Goal: Information Seeking & Learning: Learn about a topic

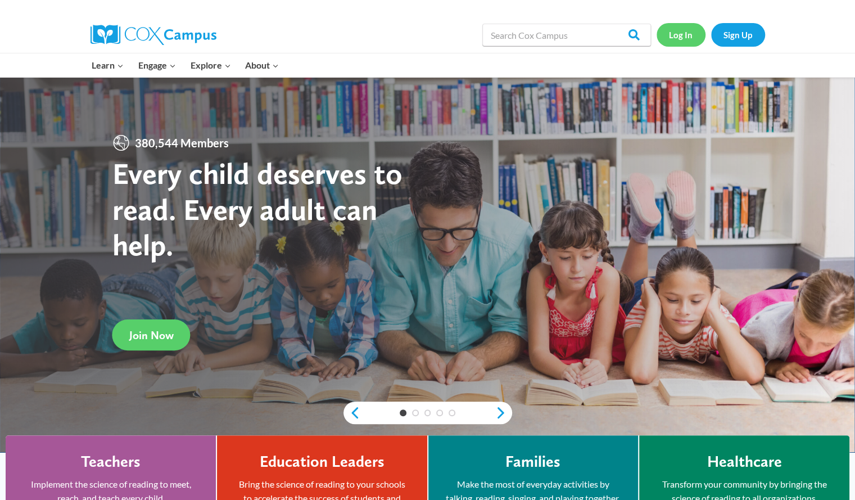
click at [685, 38] on link "Log In" at bounding box center [680, 34] width 49 height 23
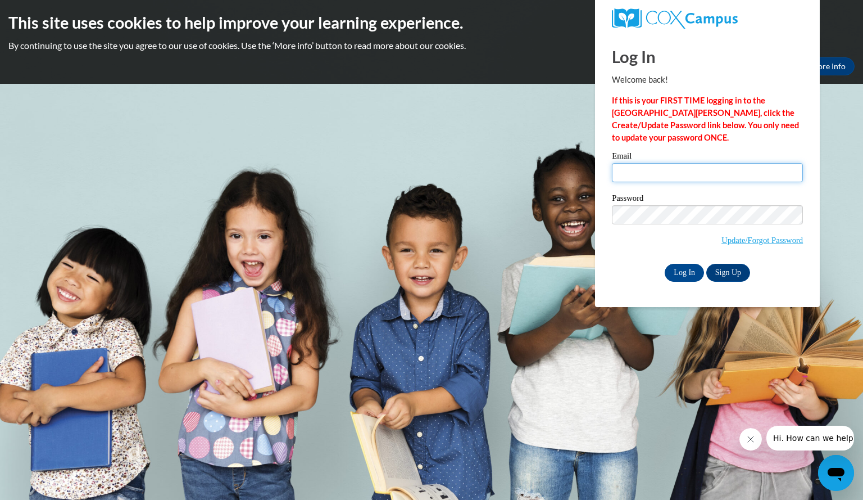
click at [656, 168] on input "Email" at bounding box center [707, 172] width 191 height 19
type input "j"
type input "janssenkimberl@aasd.k12.wi.us"
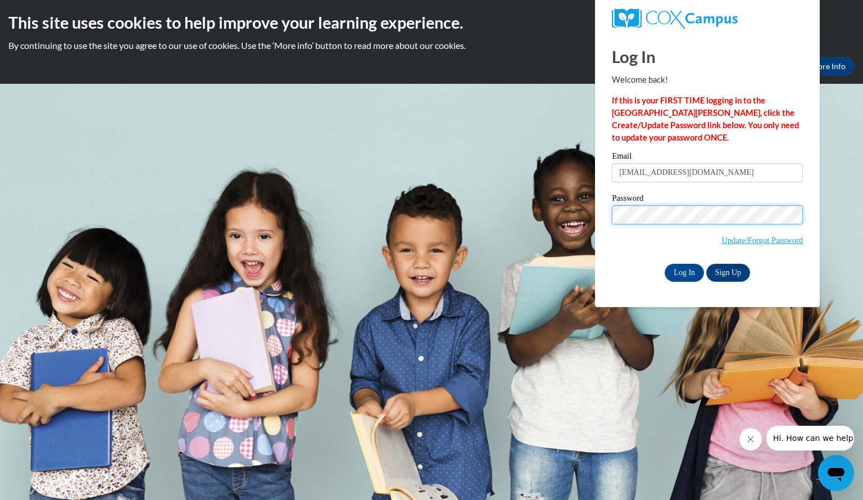
click at [665, 264] on input "Log In" at bounding box center [684, 273] width 39 height 18
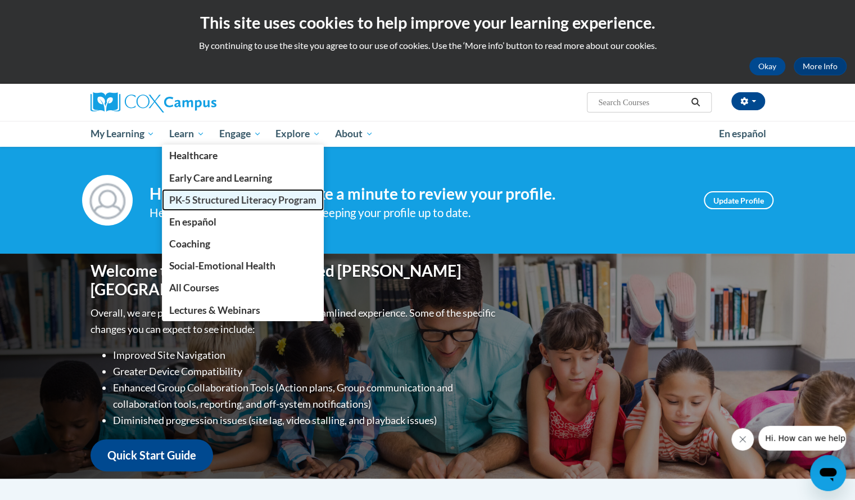
click at [203, 197] on span "PK-5 Structured Literacy Program" at bounding box center [242, 200] width 147 height 12
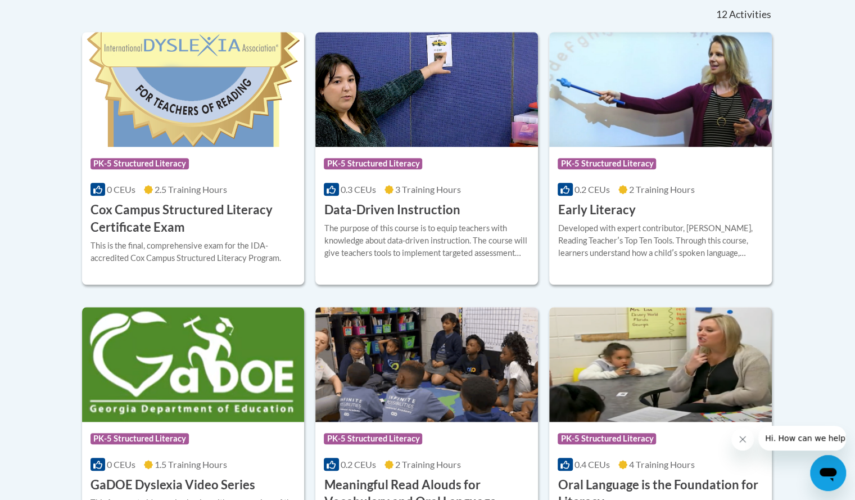
scroll to position [473, 0]
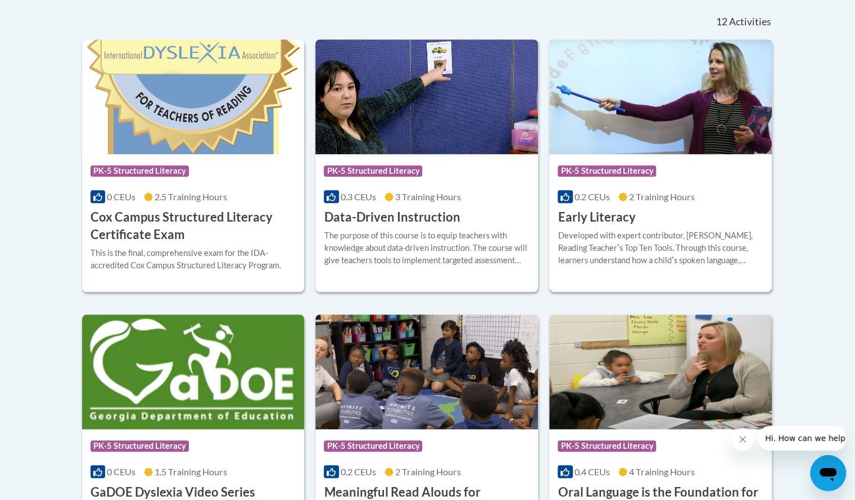
click at [610, 214] on h3 "Early Literacy" at bounding box center [597, 217] width 78 height 17
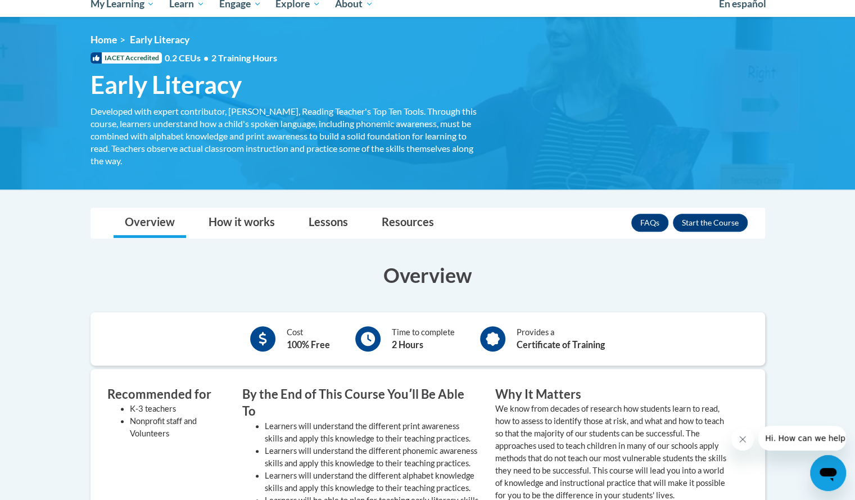
scroll to position [129, 0]
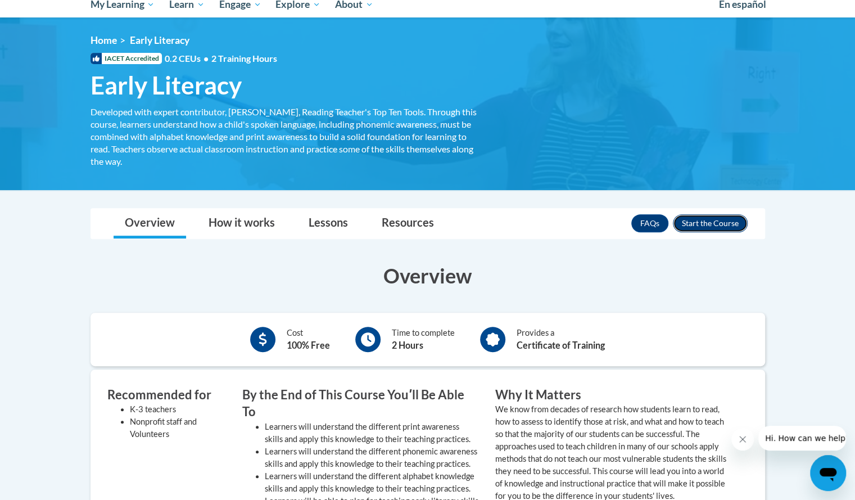
click at [725, 221] on button "Enroll" at bounding box center [710, 223] width 75 height 18
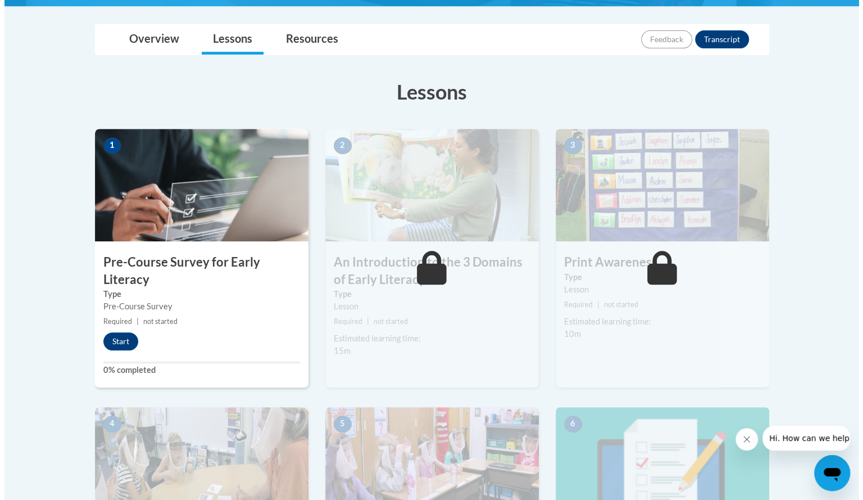
scroll to position [256, 0]
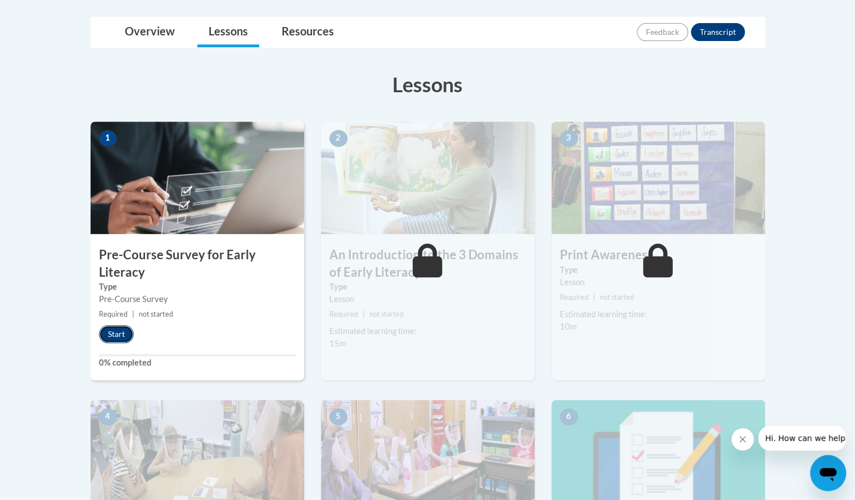
click at [111, 334] on button "Start" at bounding box center [116, 334] width 35 height 18
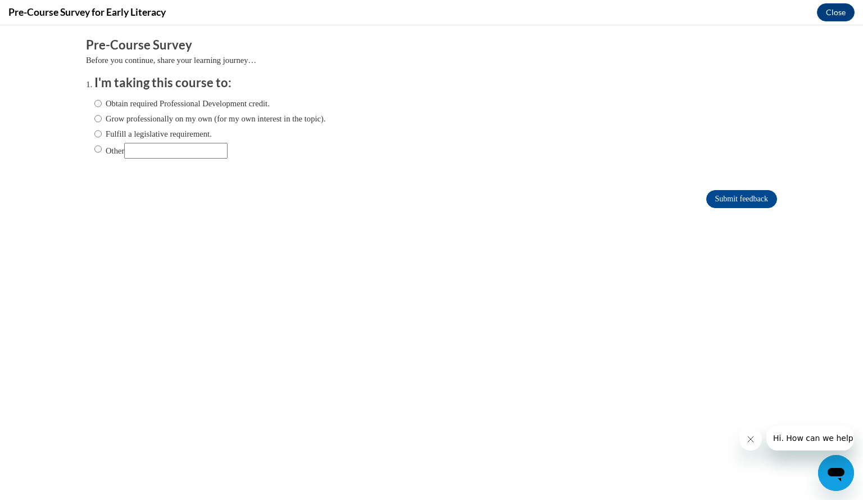
scroll to position [0, 0]
click at [99, 134] on label "Fulfill a legislative requirement." at bounding box center [152, 134] width 117 height 12
click at [99, 134] on input "Fulfill a legislative requirement." at bounding box center [97, 134] width 7 height 12
radio input "true"
click at [724, 200] on input "Submit feedback" at bounding box center [741, 199] width 71 height 18
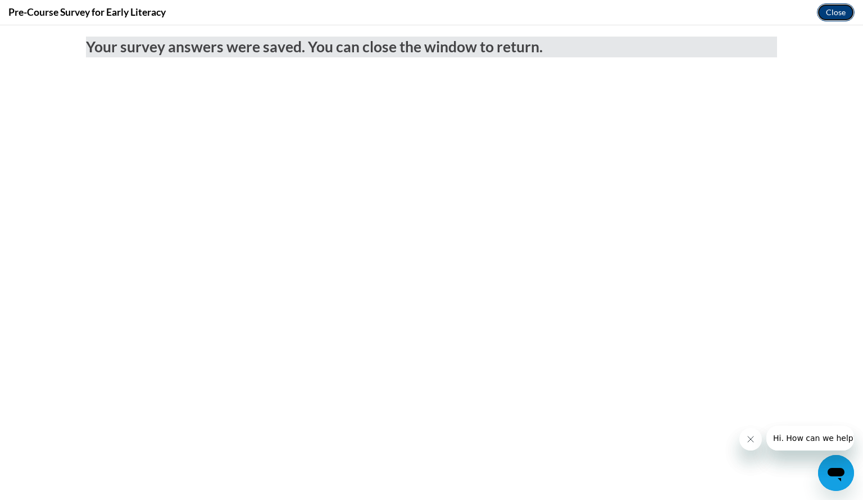
click at [832, 11] on button "Close" at bounding box center [836, 12] width 38 height 18
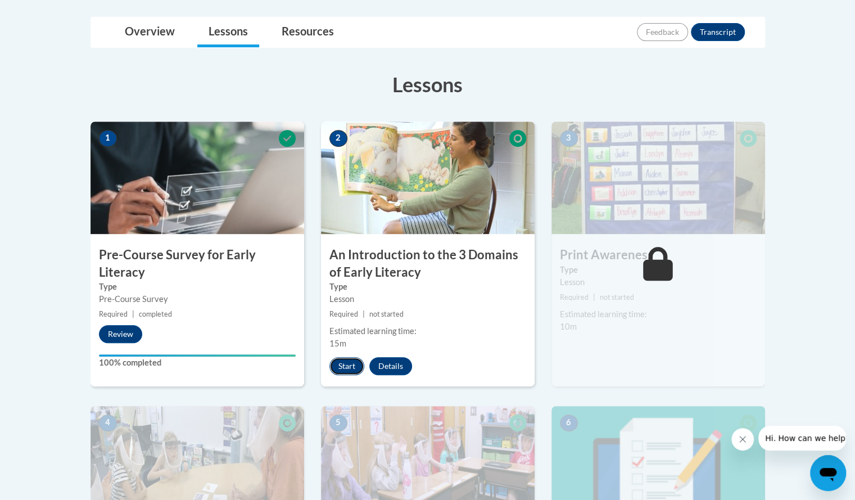
click at [357, 361] on button "Start" at bounding box center [346, 366] width 35 height 18
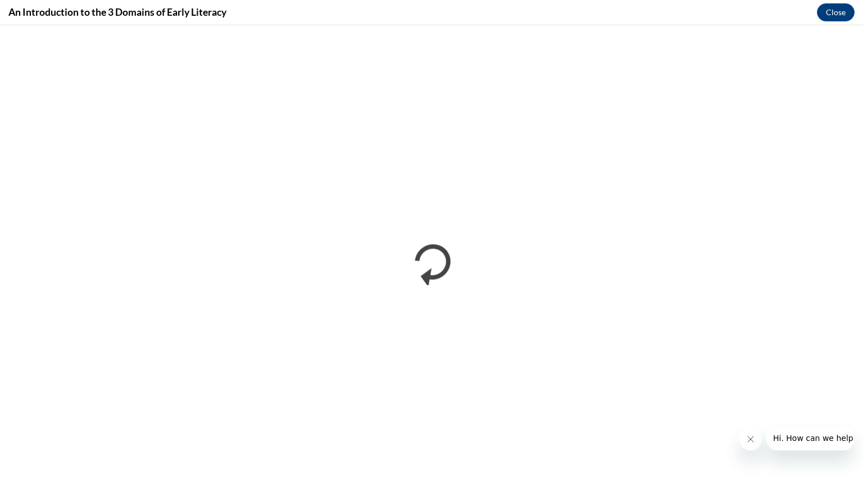
click at [751, 438] on icon "Close message from company" at bounding box center [750, 438] width 9 height 9
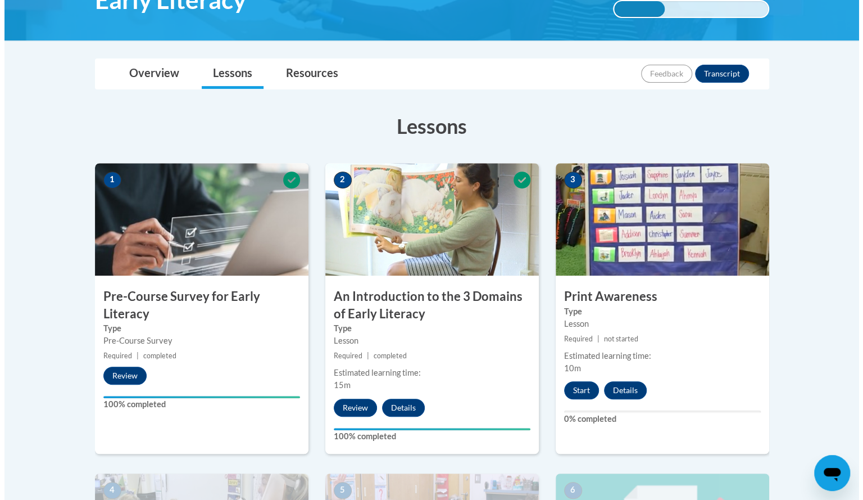
scroll to position [224, 0]
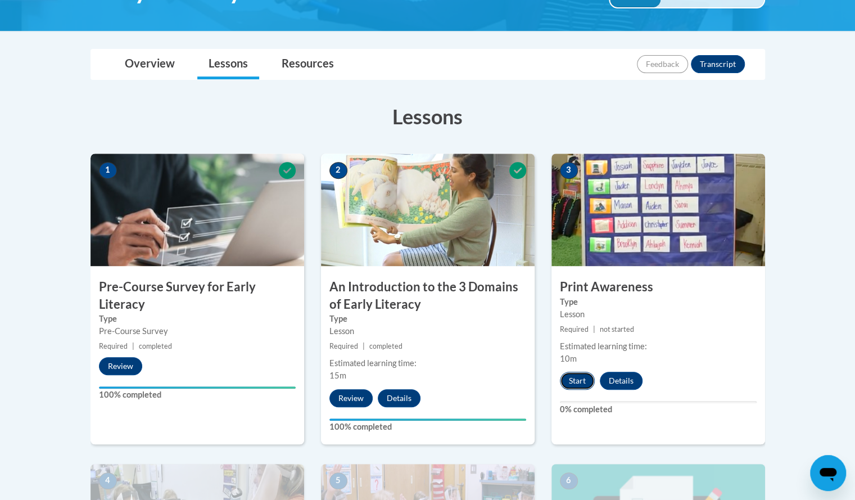
click at [574, 384] on button "Start" at bounding box center [577, 380] width 35 height 18
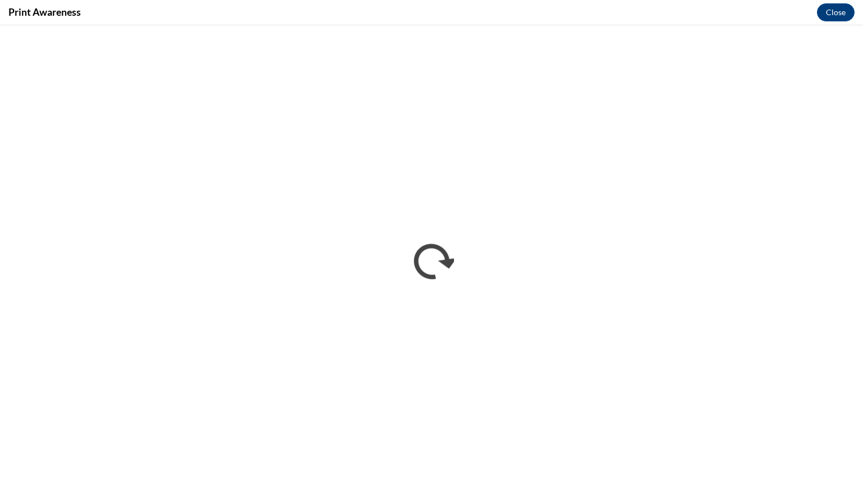
scroll to position [0, 0]
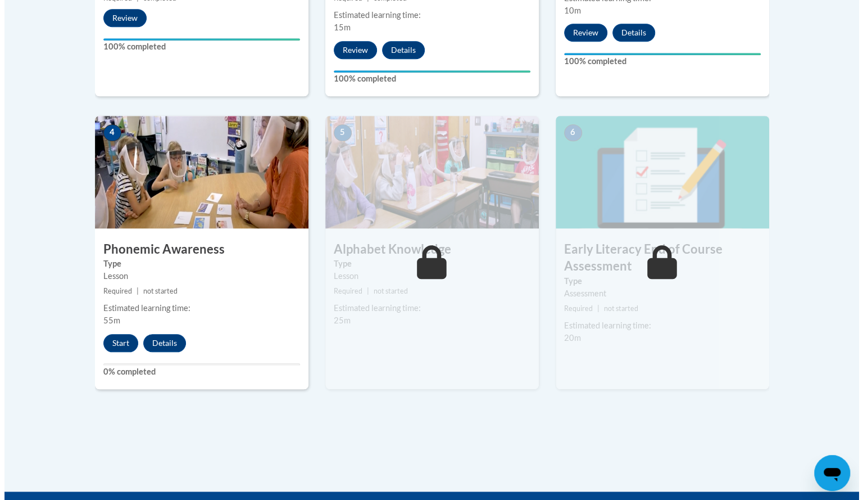
scroll to position [574, 0]
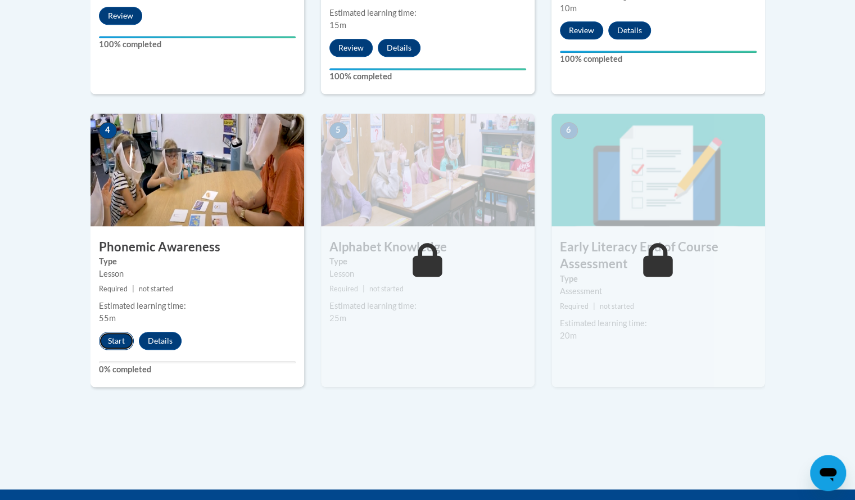
click at [101, 334] on button "Start" at bounding box center [116, 341] width 35 height 18
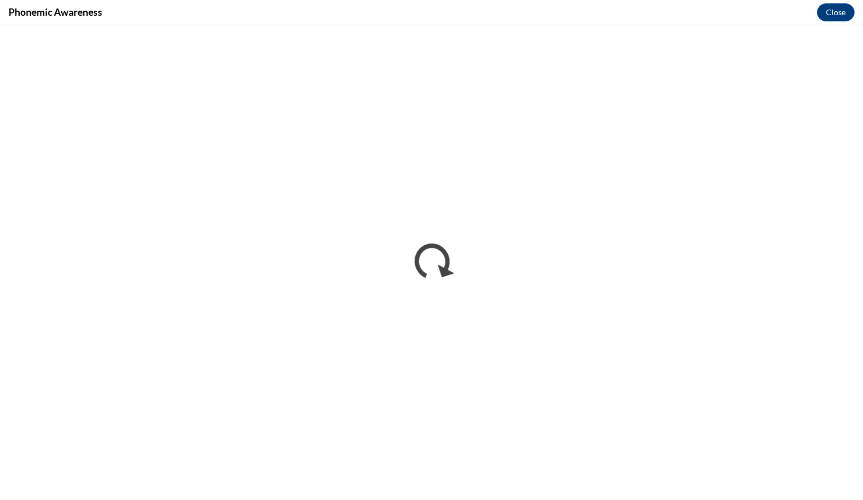
scroll to position [0, 0]
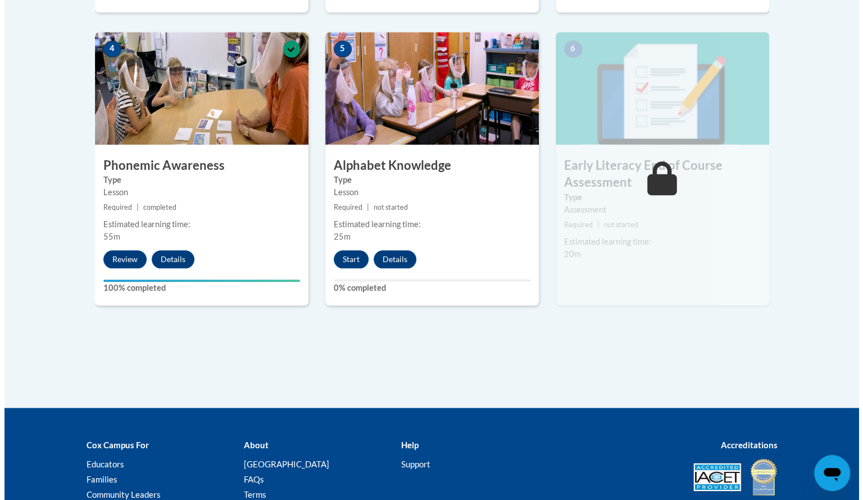
scroll to position [656, 0]
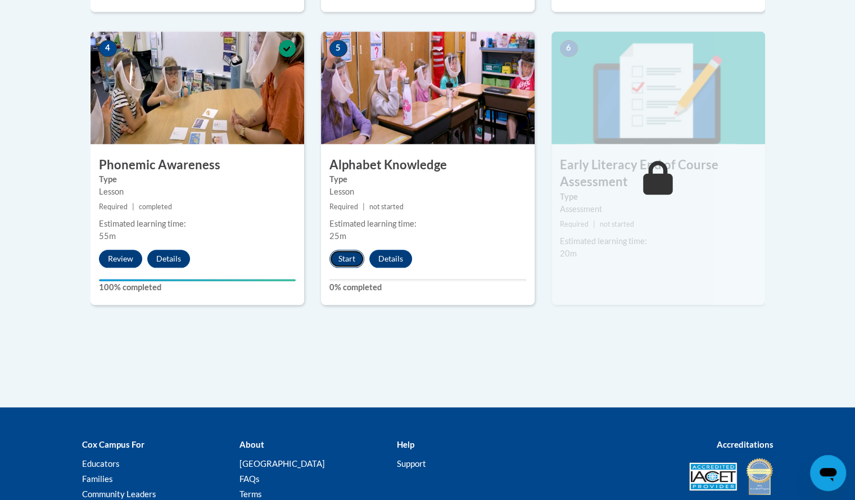
click at [346, 257] on button "Start" at bounding box center [346, 259] width 35 height 18
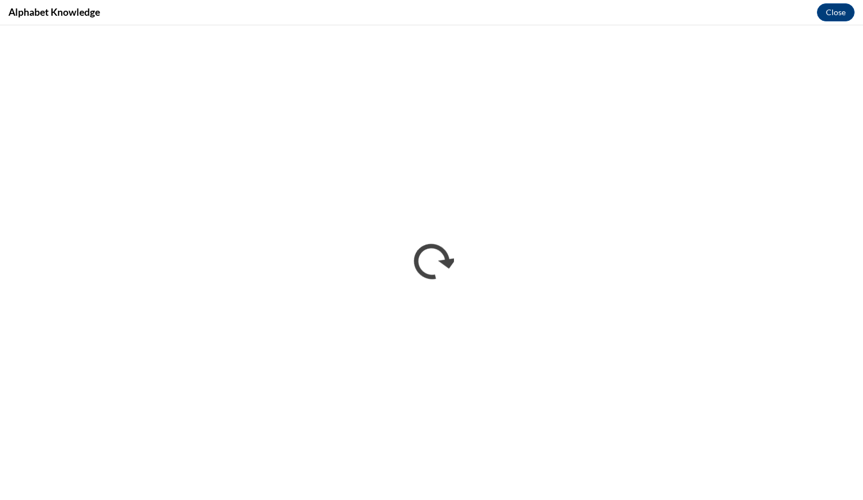
scroll to position [0, 0]
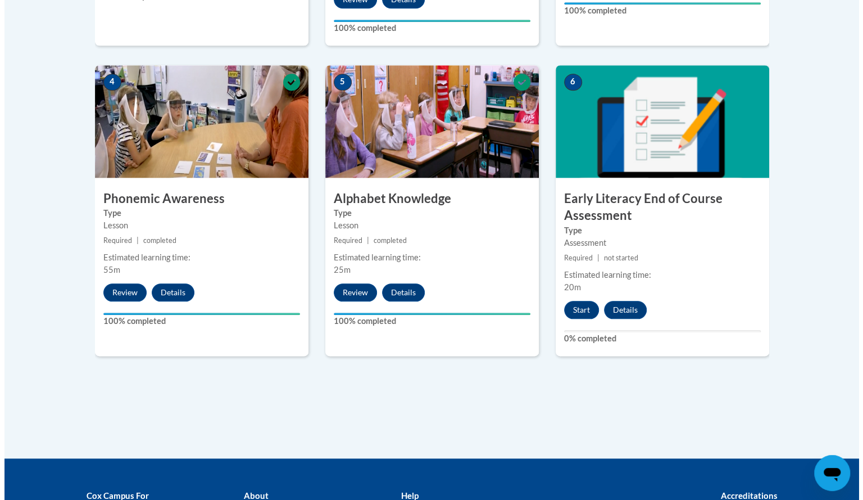
scroll to position [627, 0]
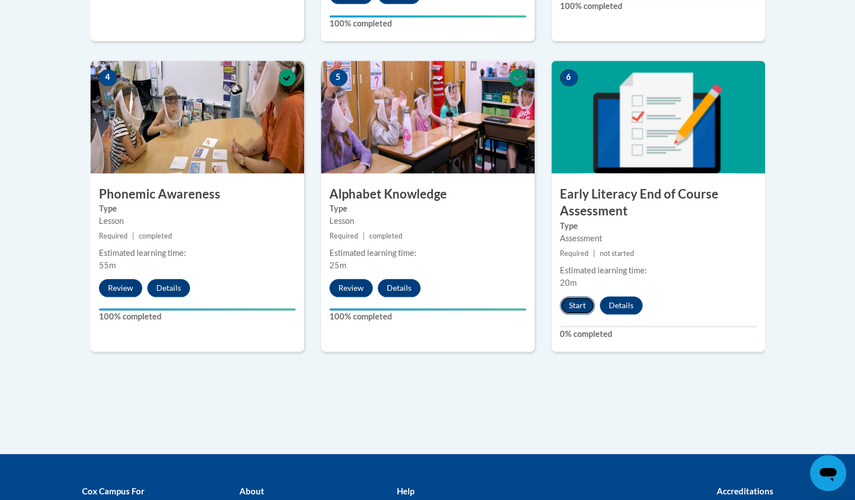
click at [587, 302] on button "Start" at bounding box center [577, 305] width 35 height 18
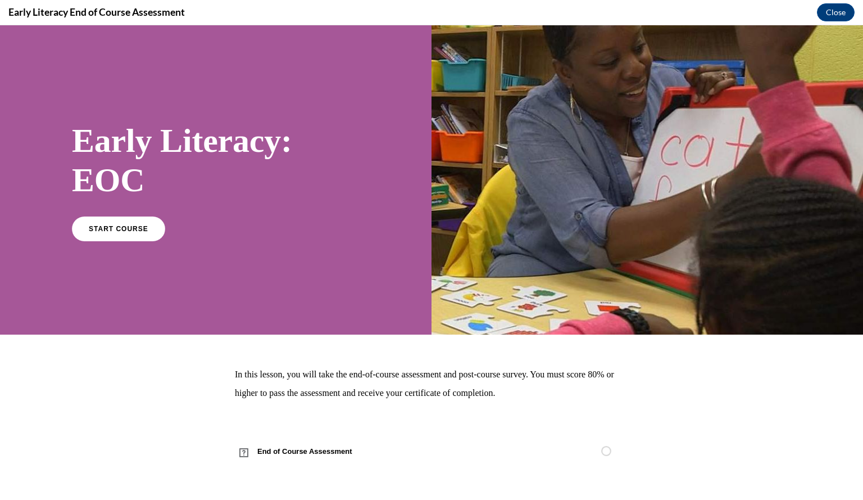
scroll to position [0, 0]
click at [100, 231] on span "START COURSE" at bounding box center [118, 228] width 62 height 8
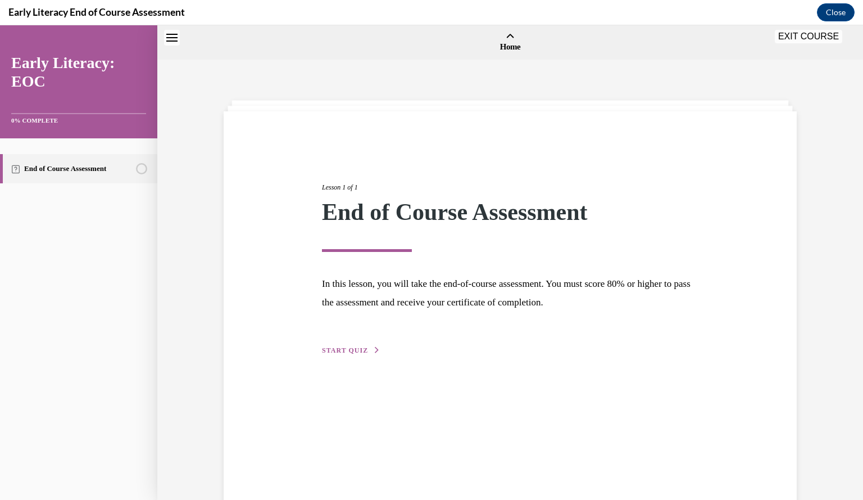
scroll to position [35, 0]
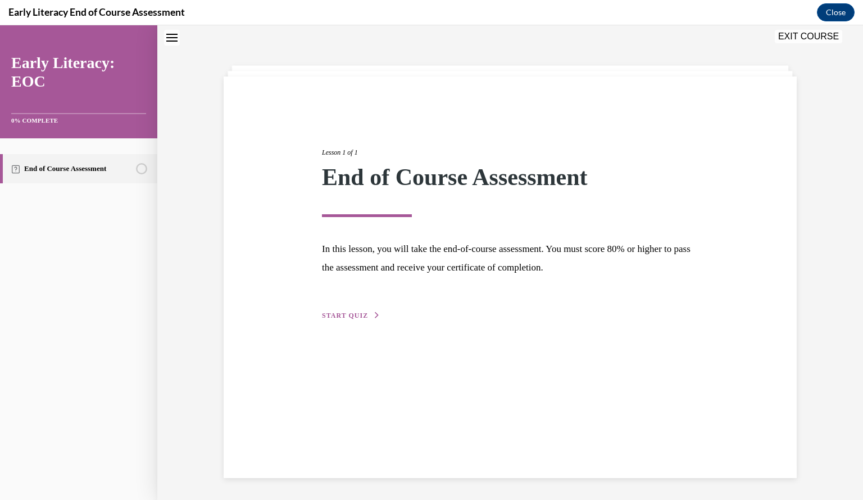
click at [353, 315] on span "START QUIZ" at bounding box center [345, 315] width 46 height 8
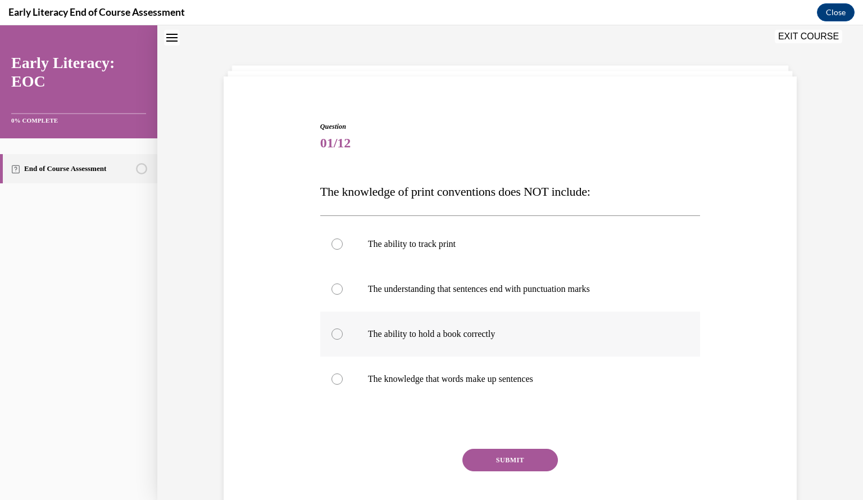
click at [331, 340] on div at bounding box center [510, 333] width 380 height 45
click at [477, 467] on button "SUBMIT" at bounding box center [511, 459] width 96 height 22
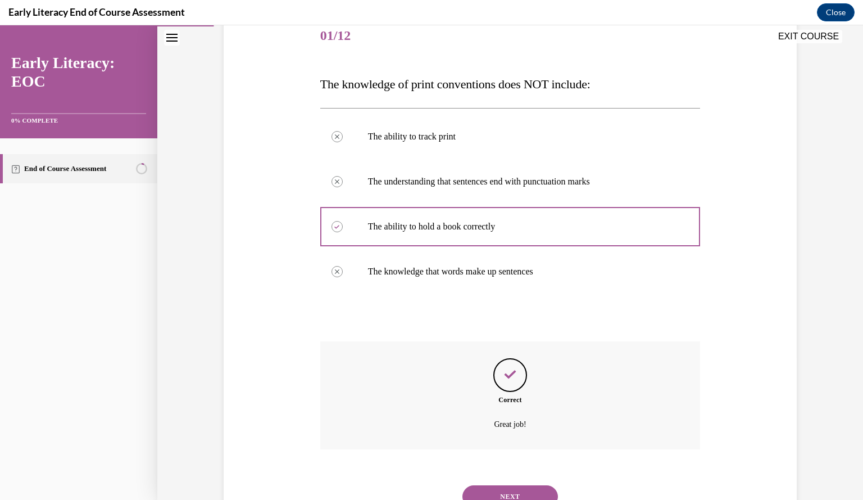
scroll to position [189, 0]
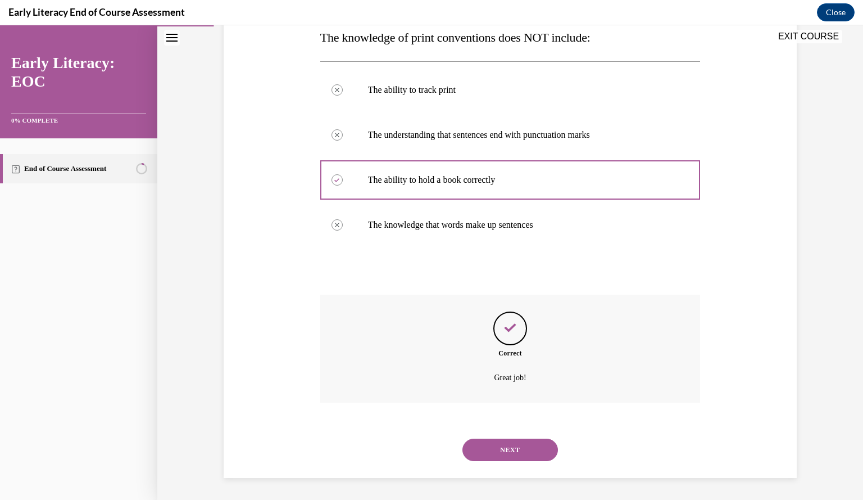
click at [498, 450] on button "NEXT" at bounding box center [511, 449] width 96 height 22
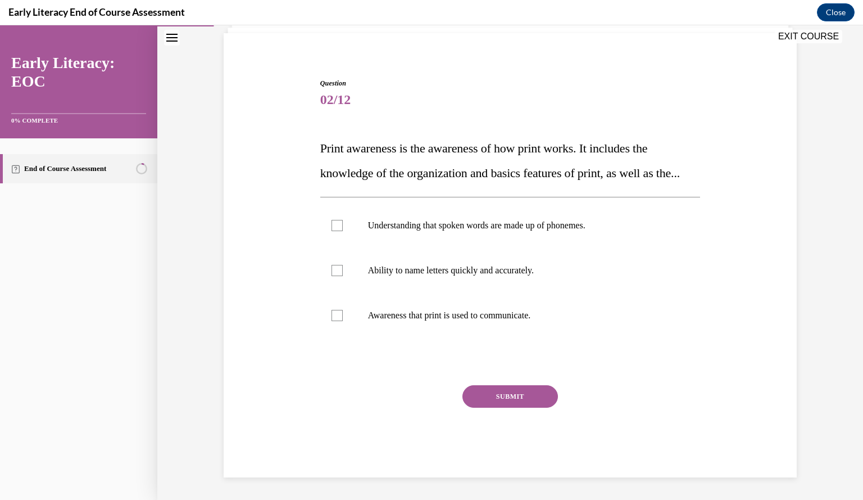
scroll to position [102, 0]
click at [333, 328] on div at bounding box center [510, 315] width 380 height 45
click at [466, 400] on button "SUBMIT" at bounding box center [511, 396] width 96 height 22
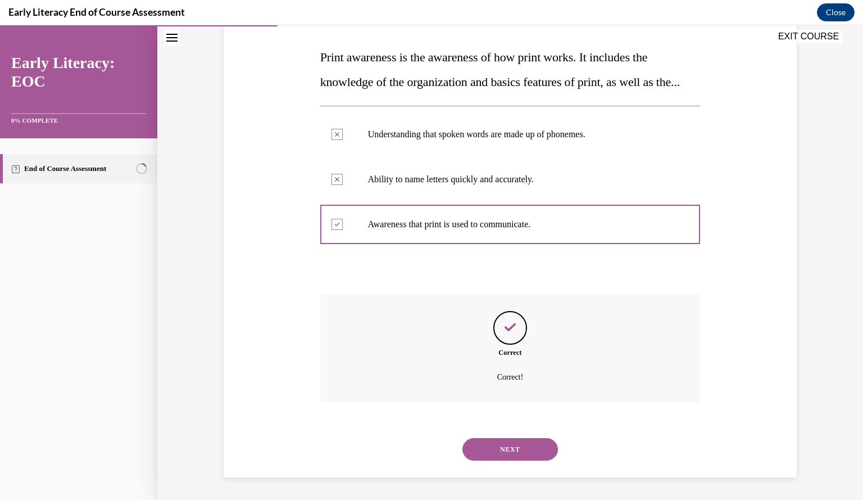
scroll to position [193, 0]
click at [500, 453] on button "NEXT" at bounding box center [511, 449] width 96 height 22
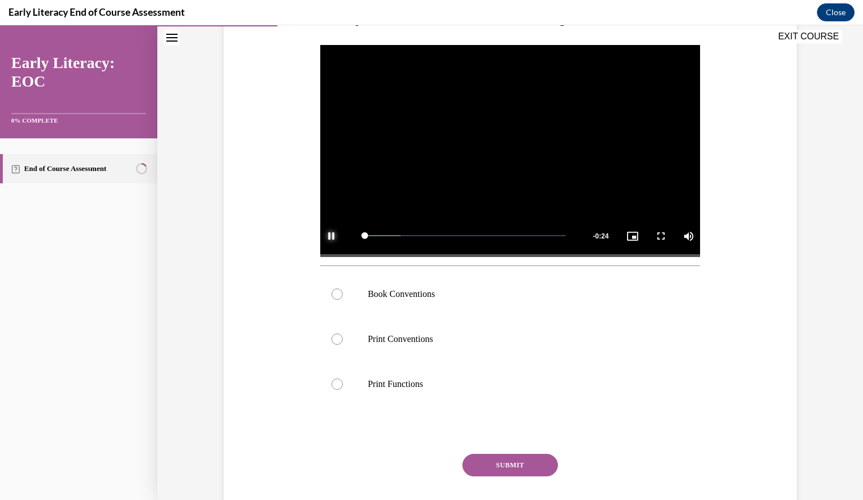
scroll to position [216, 0]
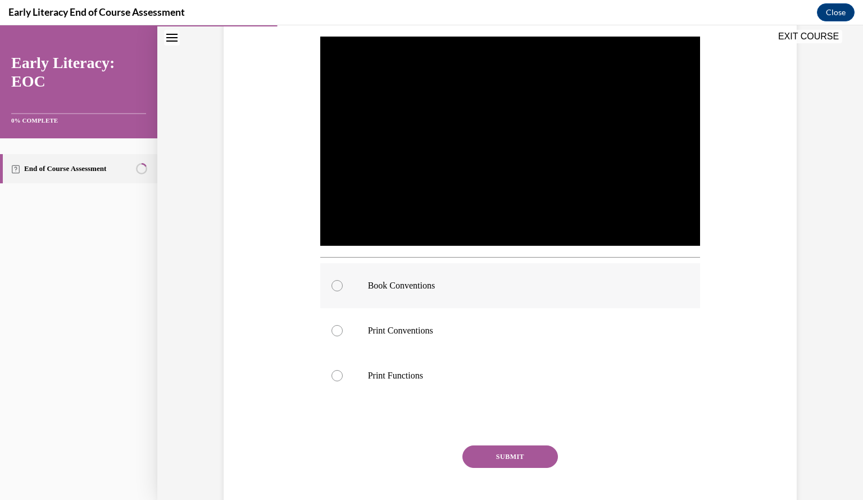
click at [338, 282] on div at bounding box center [510, 285] width 380 height 45
click at [490, 450] on button "SUBMIT" at bounding box center [511, 456] width 96 height 22
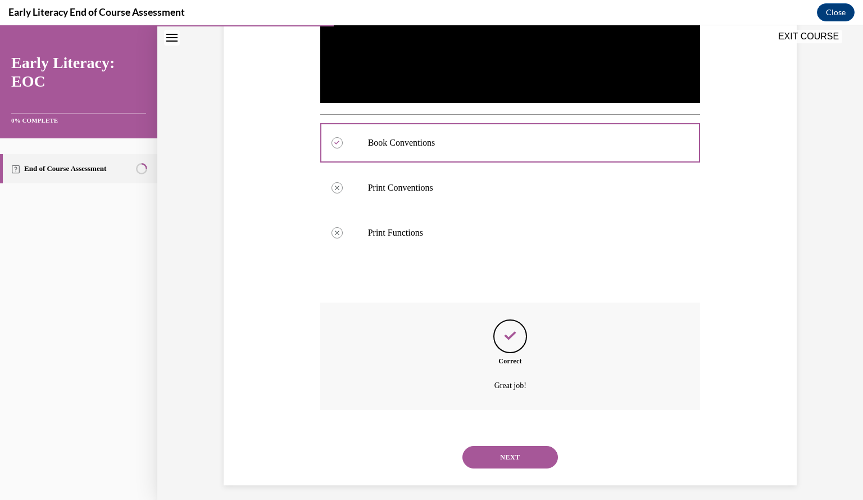
scroll to position [366, 0]
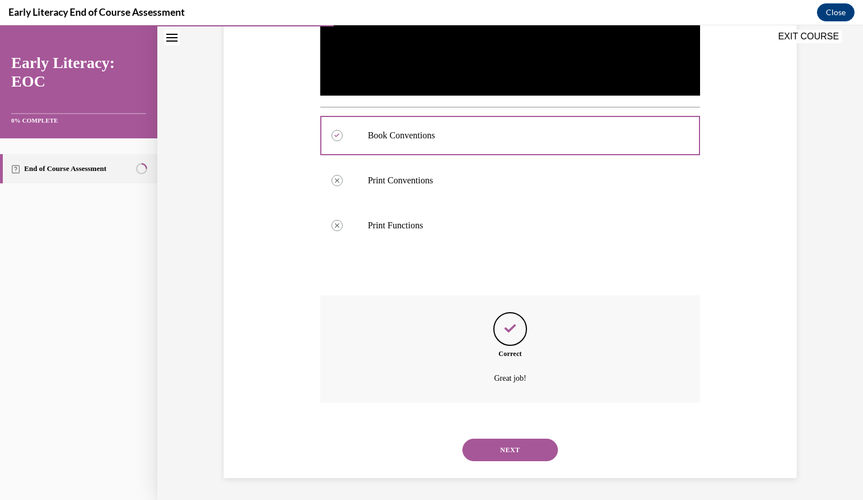
click at [488, 448] on button "NEXT" at bounding box center [511, 449] width 96 height 22
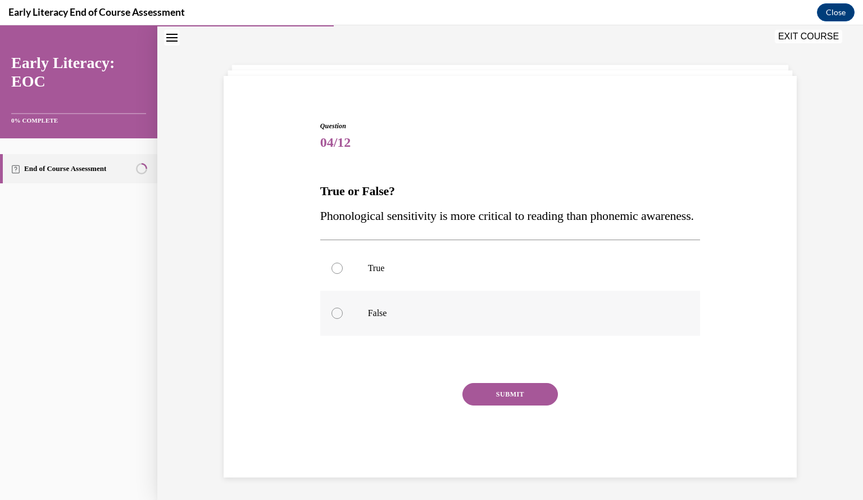
click at [332, 319] on div at bounding box center [337, 312] width 11 height 11
click at [482, 391] on button "SUBMIT" at bounding box center [511, 394] width 96 height 22
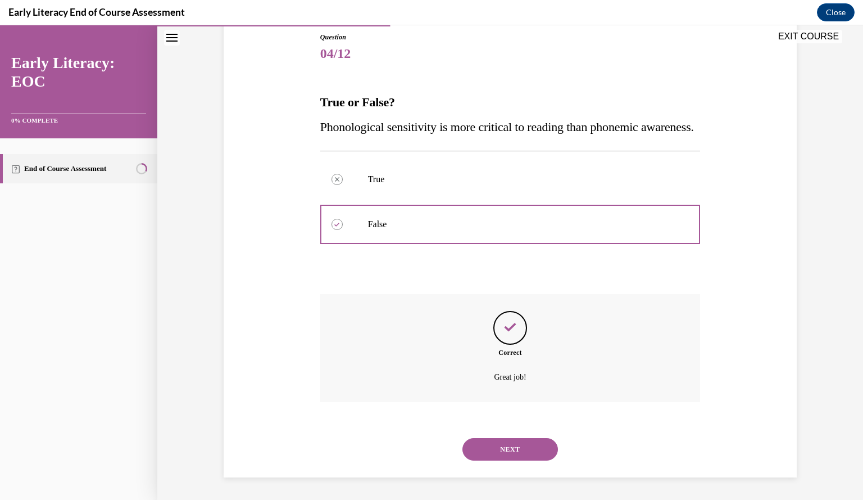
scroll to position [148, 0]
click at [468, 443] on button "NEXT" at bounding box center [511, 449] width 96 height 22
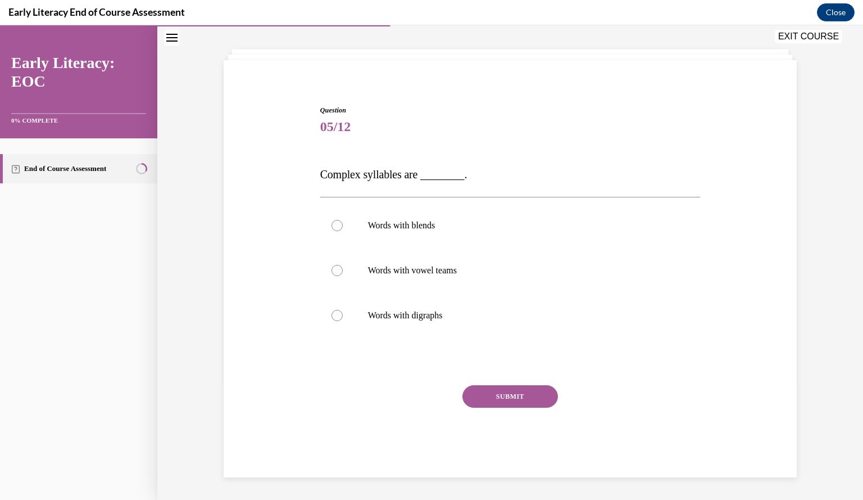
scroll to position [51, 0]
click at [332, 229] on div at bounding box center [337, 225] width 11 height 11
click at [486, 396] on button "SUBMIT" at bounding box center [511, 397] width 96 height 22
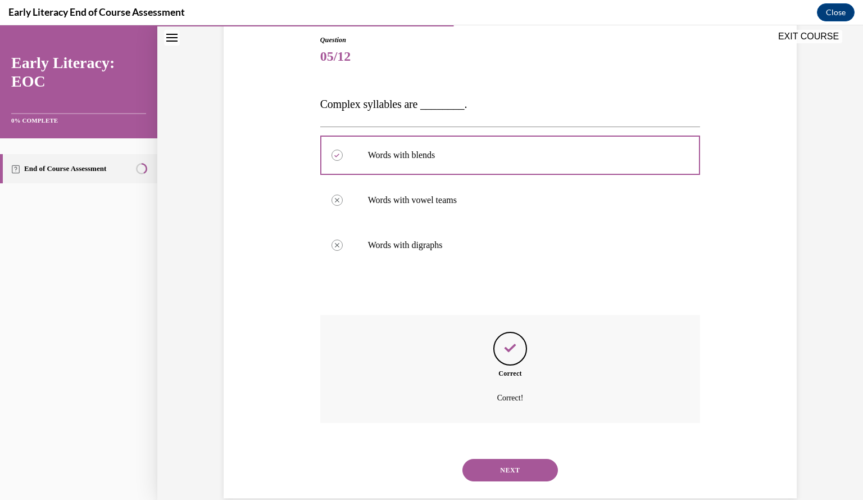
scroll to position [142, 0]
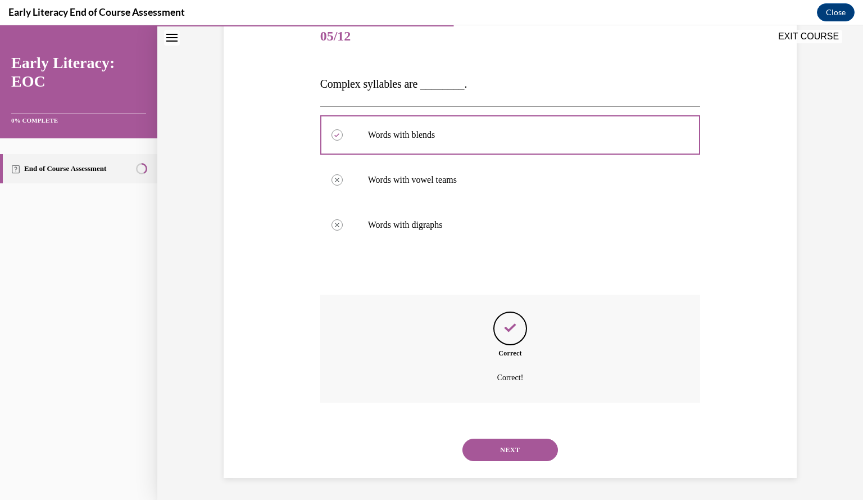
click at [468, 454] on button "NEXT" at bounding box center [511, 449] width 96 height 22
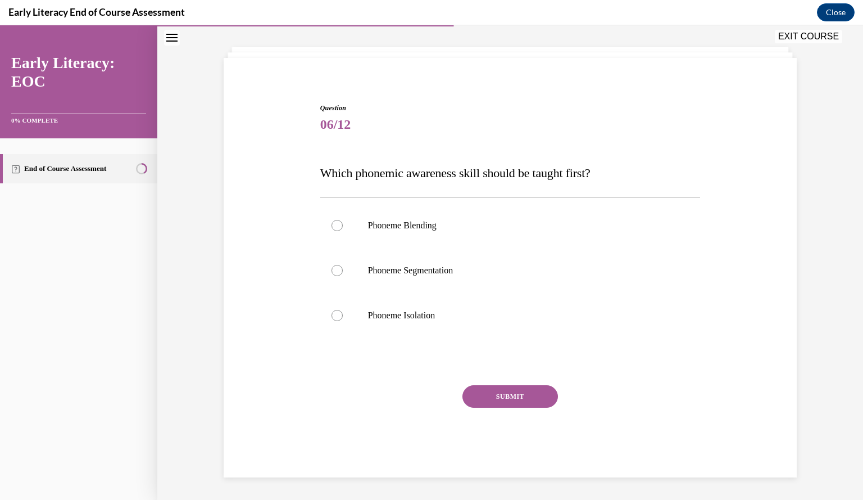
scroll to position [53, 0]
click at [334, 323] on div at bounding box center [510, 315] width 380 height 45
click at [471, 400] on button "SUBMIT" at bounding box center [511, 397] width 96 height 22
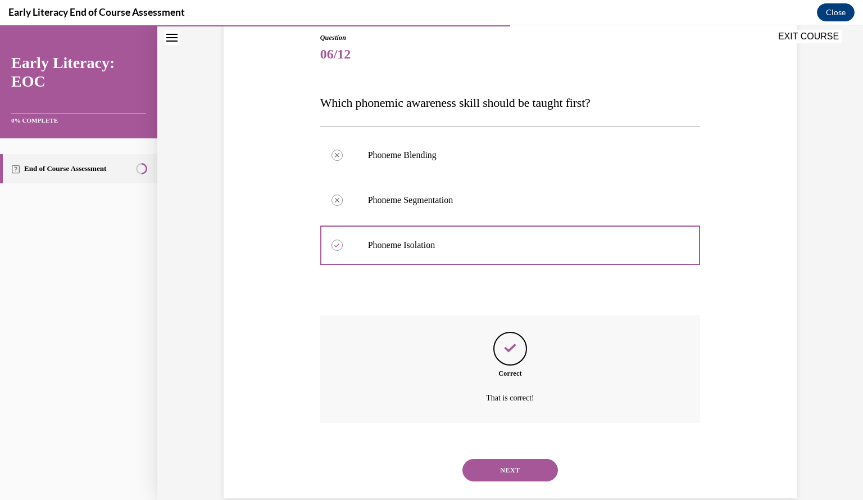
scroll to position [144, 0]
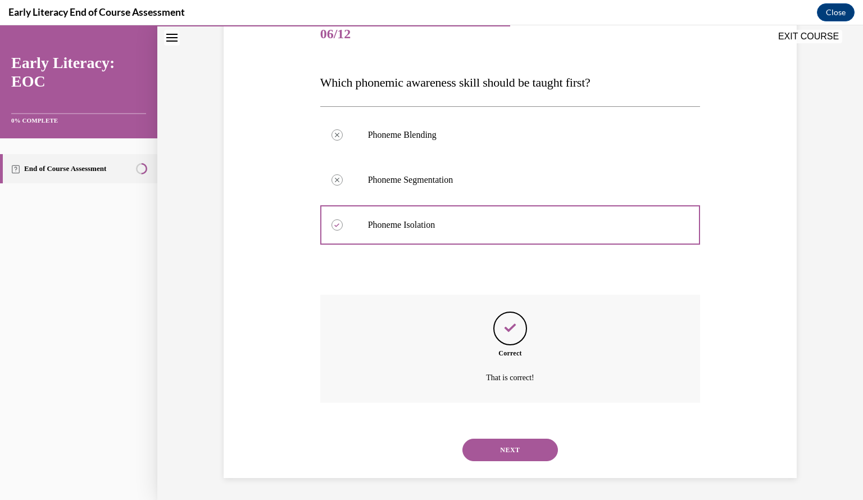
click at [478, 450] on button "NEXT" at bounding box center [511, 449] width 96 height 22
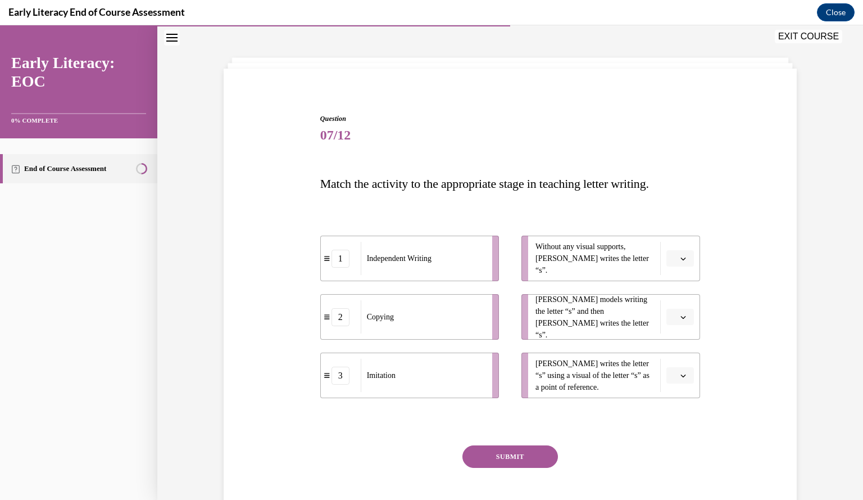
scroll to position [61, 0]
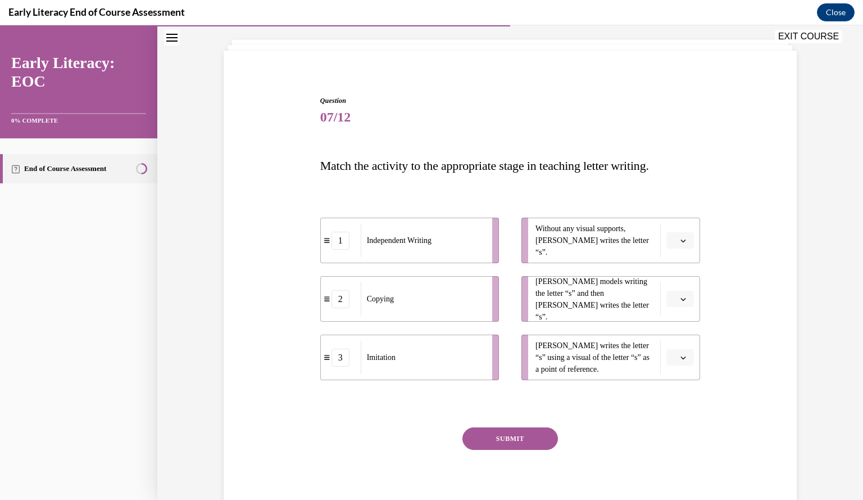
click at [673, 243] on span "Please select an option" at bounding box center [675, 240] width 4 height 11
click at [414, 233] on div "Independent Writing" at bounding box center [423, 240] width 124 height 33
click at [667, 234] on button "button" at bounding box center [681, 240] width 28 height 17
click at [672, 288] on span "1" at bounding box center [672, 287] width 4 height 9
click at [673, 299] on span "Please select an option" at bounding box center [675, 298] width 4 height 11
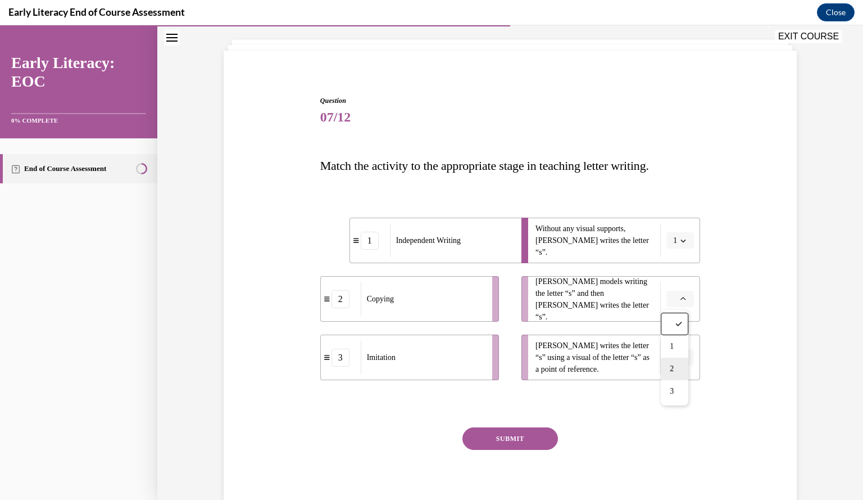
click at [677, 370] on div "2" at bounding box center [675, 368] width 28 height 22
click at [681, 357] on icon "button" at bounding box center [684, 358] width 6 height 6
click at [672, 450] on span "3" at bounding box center [672, 449] width 4 height 9
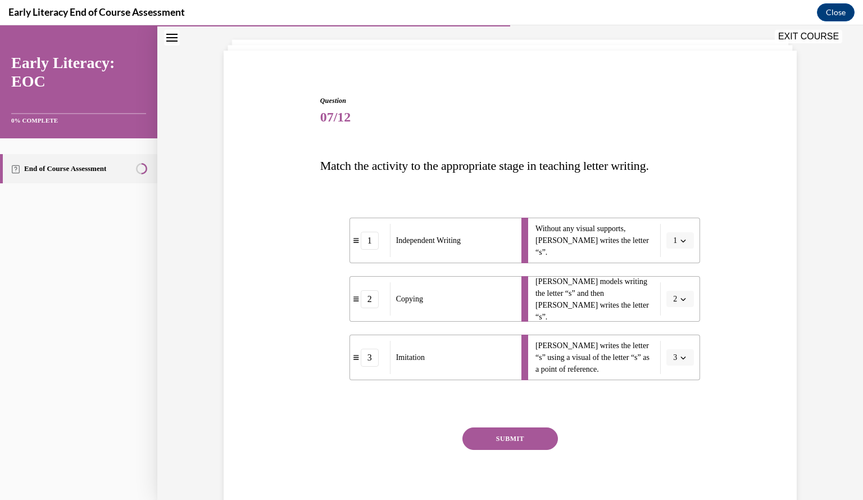
click at [500, 439] on button "SUBMIT" at bounding box center [511, 438] width 96 height 22
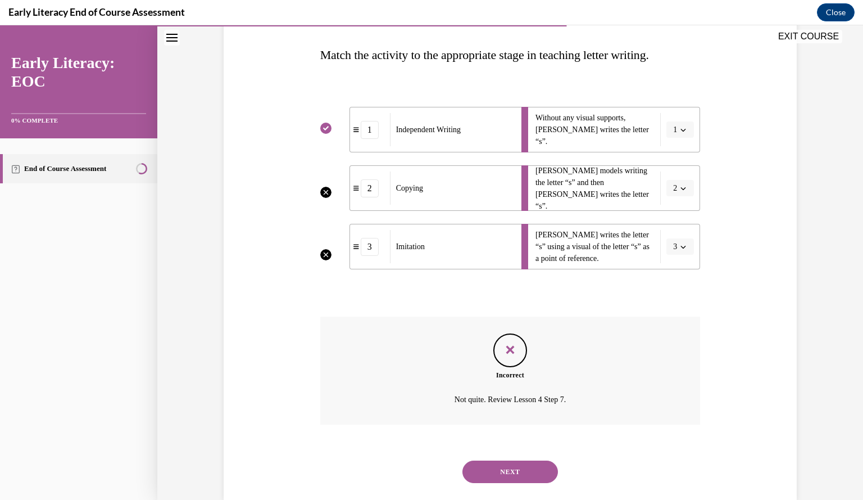
scroll to position [171, 0]
click at [672, 193] on li "Mr. Brown models writing the letter “s” and then Tina writes the letter “s”. 2" at bounding box center [611, 189] width 179 height 46
click at [674, 201] on li "Mr. Brown models writing the letter “s” and then Tina writes the letter “s”. 2" at bounding box center [611, 189] width 179 height 46
click at [363, 189] on div "2" at bounding box center [370, 189] width 18 height 18
click at [667, 190] on li "Mr. Brown models writing the letter “s” and then Tina writes the letter “s”. 2" at bounding box center [611, 189] width 179 height 46
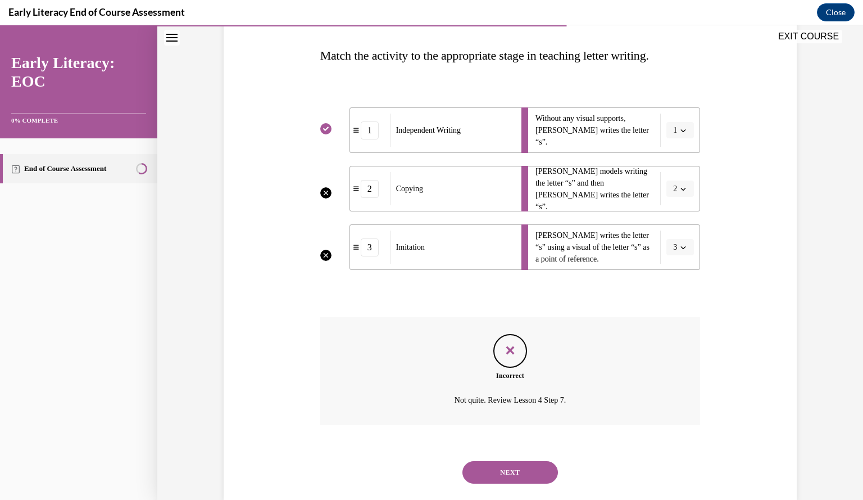
click at [668, 251] on li "Tina writes the letter “s” using a visual of the letter “s” as a point of refer…" at bounding box center [611, 247] width 179 height 46
click at [502, 351] on icon "Feedback" at bounding box center [510, 350] width 17 height 17
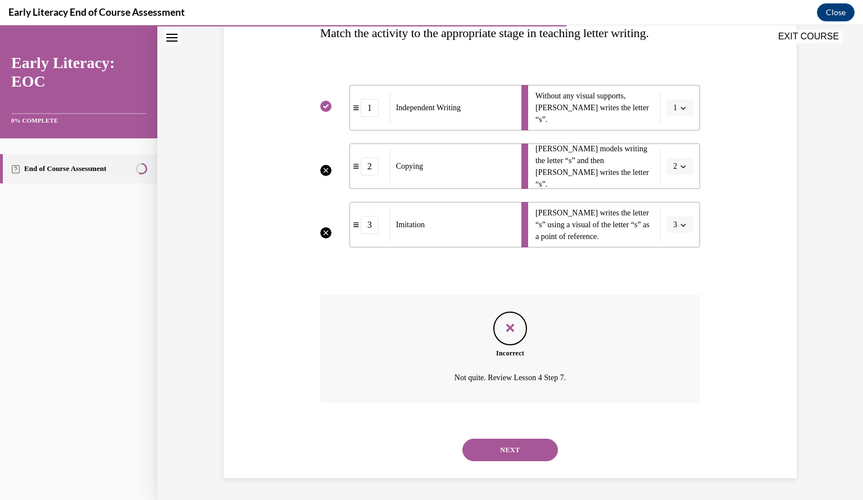
click at [496, 453] on button "NEXT" at bounding box center [511, 449] width 96 height 22
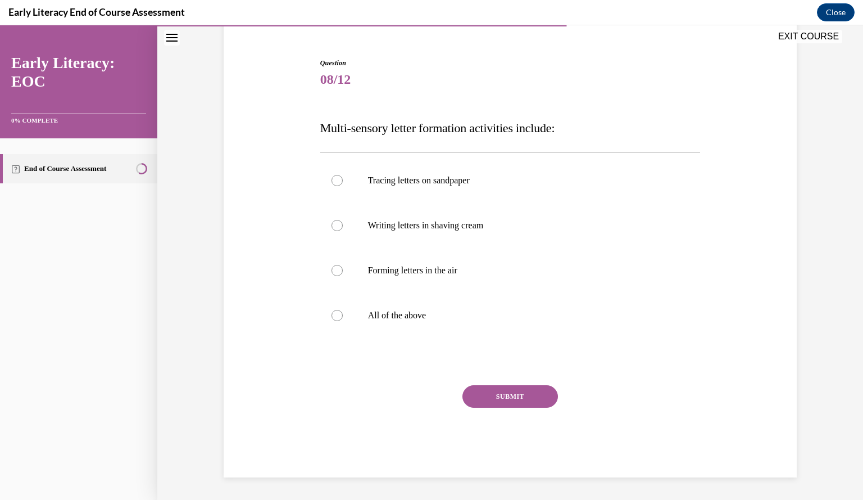
scroll to position [98, 0]
click at [335, 323] on div at bounding box center [510, 315] width 380 height 45
click at [496, 404] on button "SUBMIT" at bounding box center [511, 397] width 96 height 22
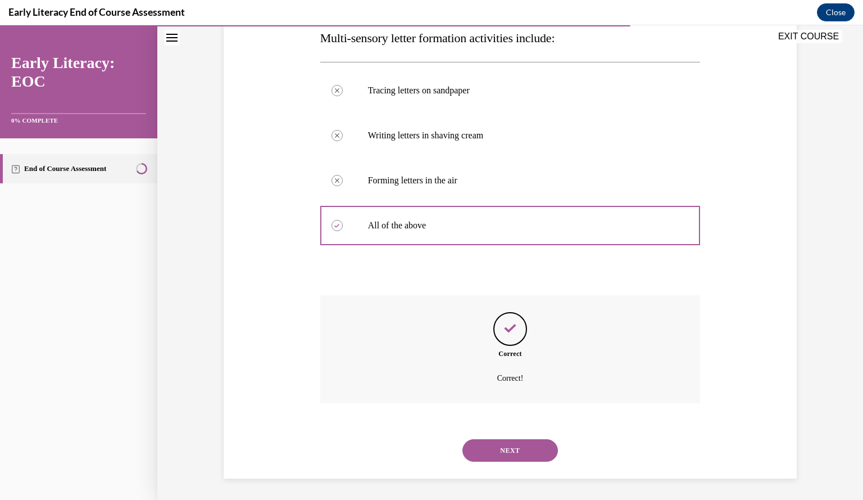
scroll to position [189, 0]
click at [495, 457] on button "NEXT" at bounding box center [511, 449] width 96 height 22
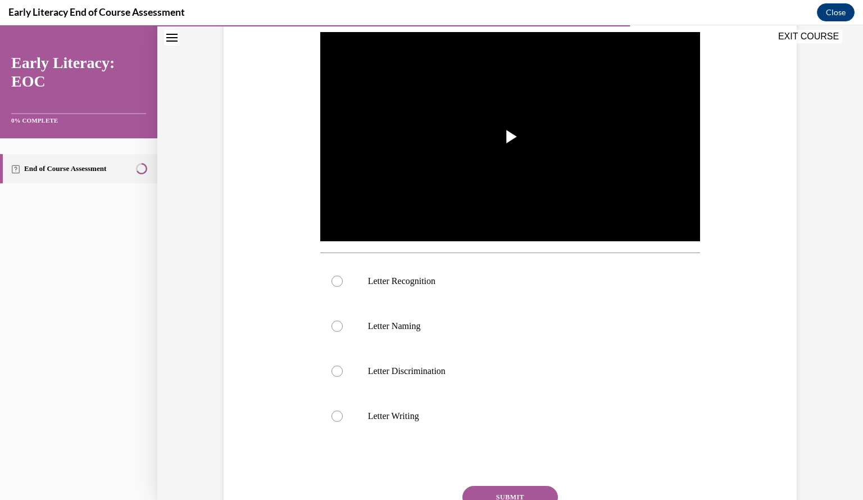
scroll to position [225, 0]
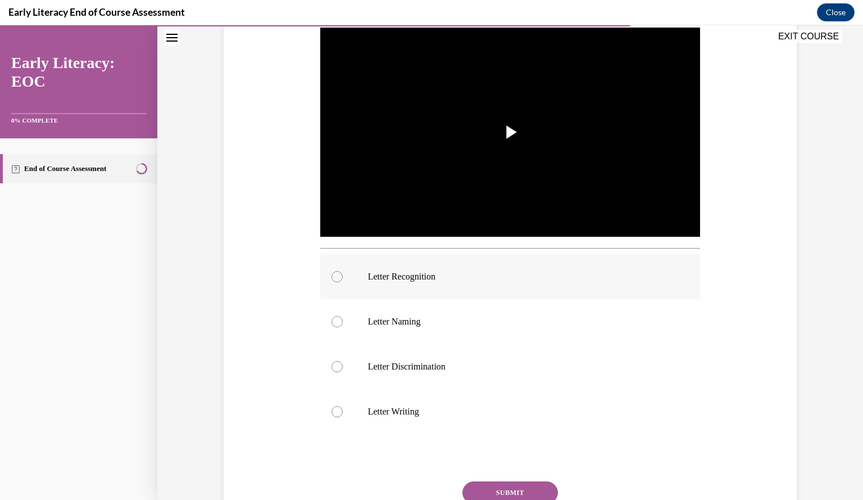
click at [327, 281] on div at bounding box center [510, 276] width 380 height 45
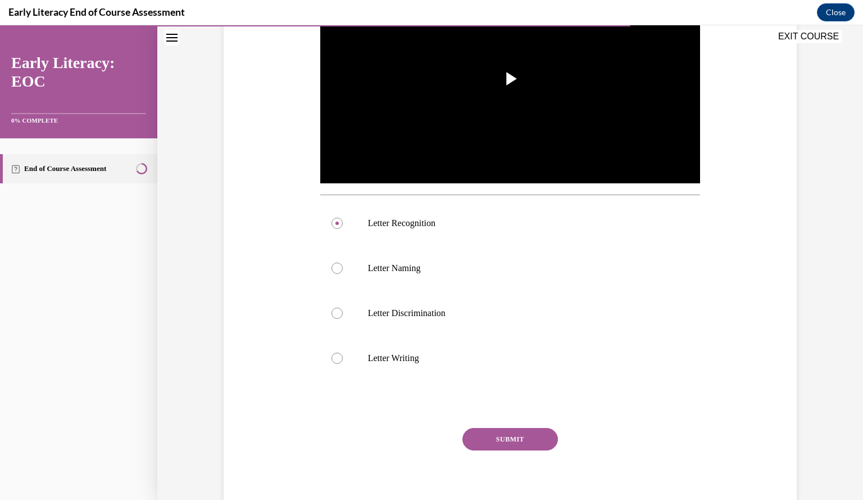
click at [498, 437] on button "SUBMIT" at bounding box center [511, 439] width 96 height 22
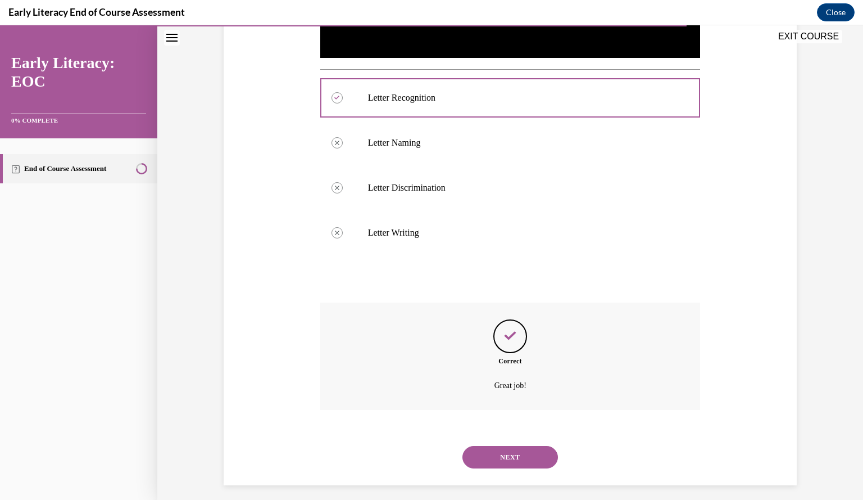
scroll to position [411, 0]
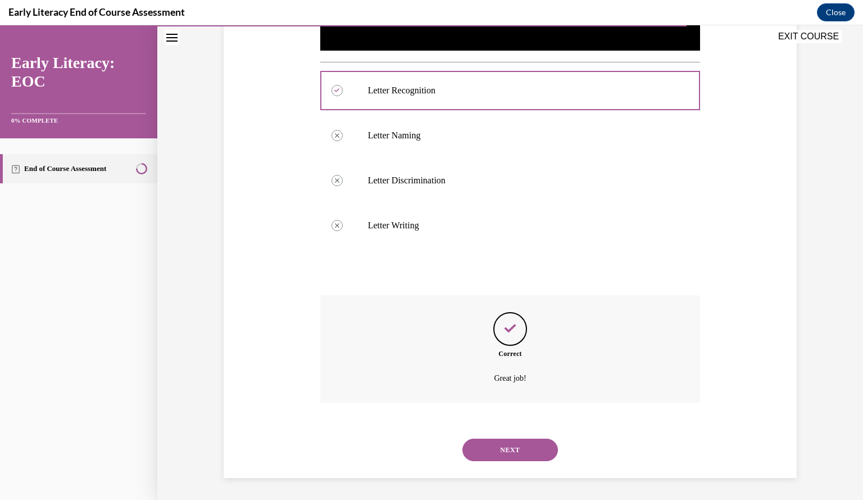
click at [509, 445] on button "NEXT" at bounding box center [511, 449] width 96 height 22
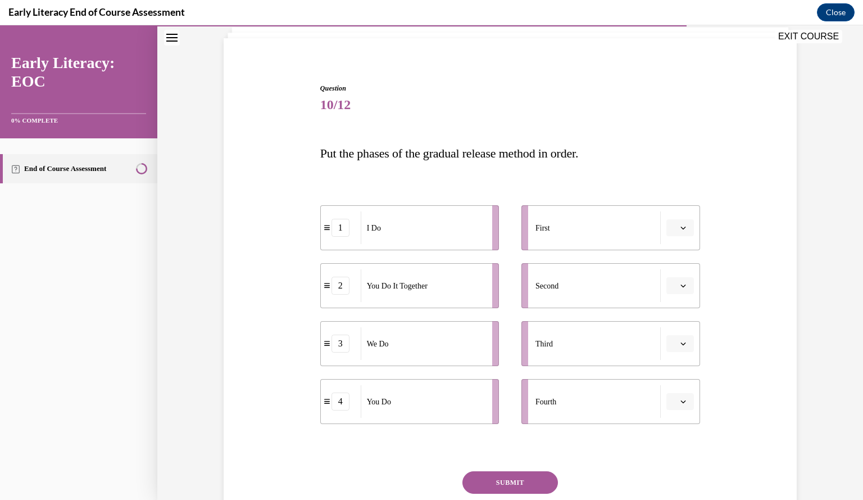
scroll to position [76, 0]
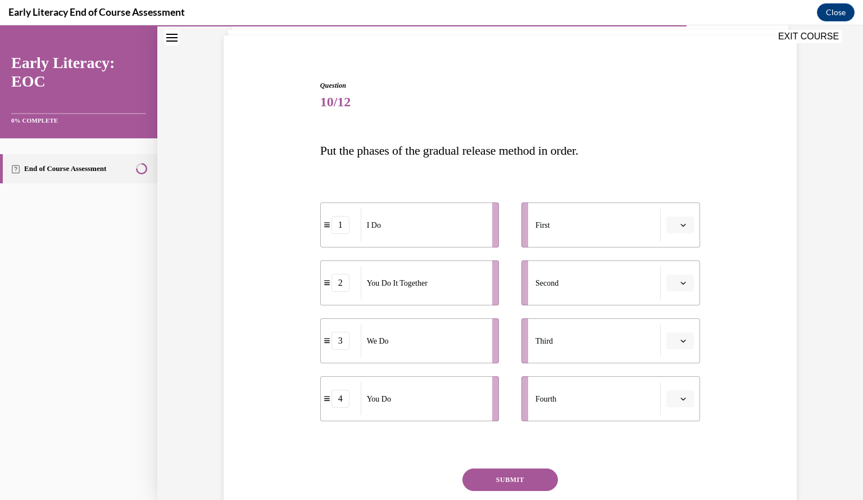
click at [342, 342] on div "3" at bounding box center [341, 341] width 18 height 18
click at [673, 285] on span "Please select an option" at bounding box center [675, 282] width 4 height 11
click at [318, 338] on div "Question 10/12 Put the phases of the gradual release method in order. 1 I Do 2 …" at bounding box center [511, 312] width 386 height 497
click at [343, 346] on div "3" at bounding box center [337, 339] width 18 height 18
click at [681, 282] on icon "button" at bounding box center [684, 283] width 6 height 6
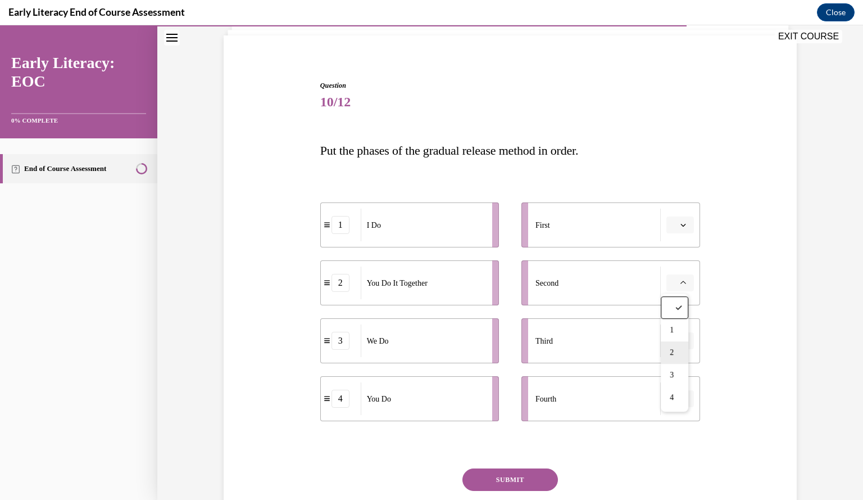
click at [670, 359] on div "2" at bounding box center [675, 352] width 28 height 22
click at [670, 347] on button "button" at bounding box center [681, 340] width 28 height 17
click at [670, 417] on div "2" at bounding box center [675, 410] width 28 height 22
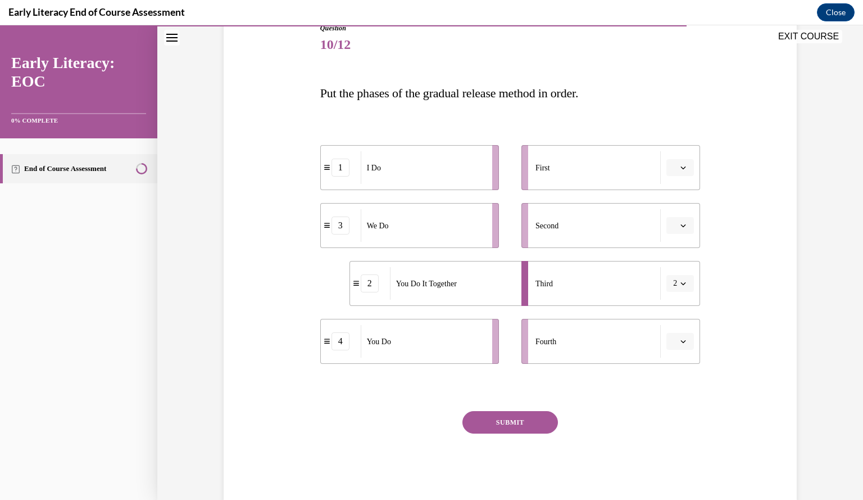
scroll to position [135, 0]
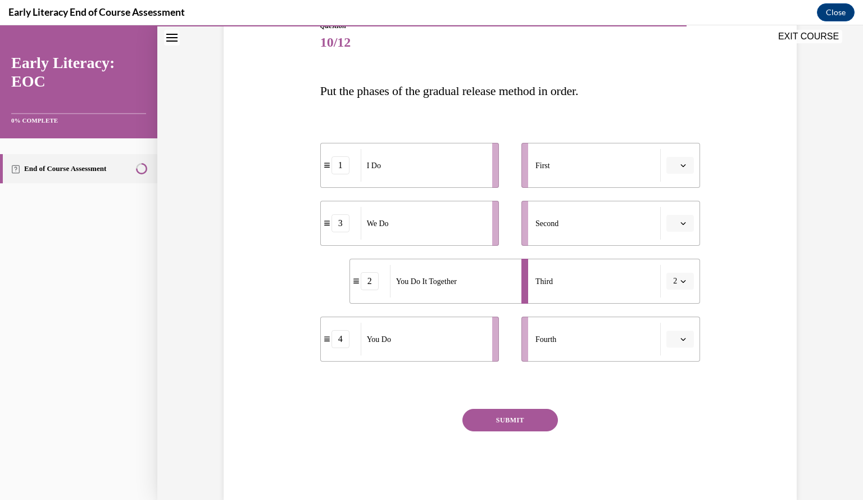
click at [497, 419] on button "SUBMIT" at bounding box center [511, 420] width 96 height 22
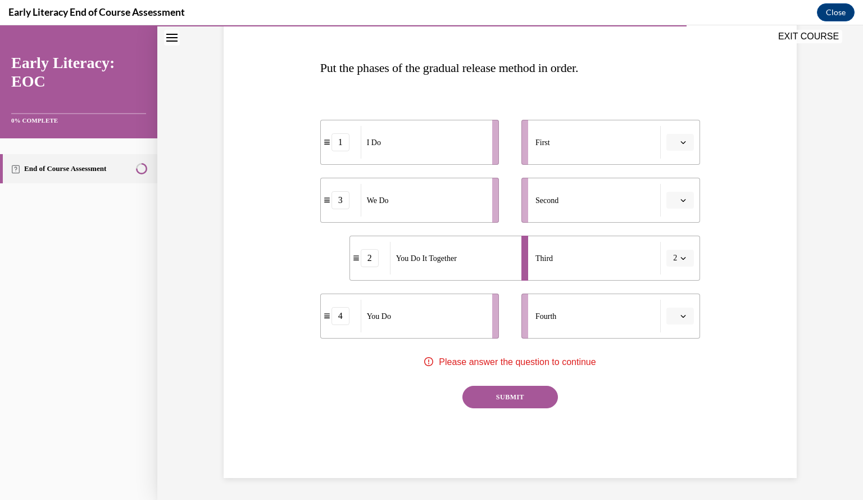
click at [667, 322] on button "button" at bounding box center [681, 315] width 28 height 17
click at [667, 434] on div "4" at bounding box center [675, 430] width 28 height 22
click at [679, 205] on button "button" at bounding box center [681, 200] width 28 height 17
click at [673, 268] on span "2" at bounding box center [672, 269] width 4 height 9
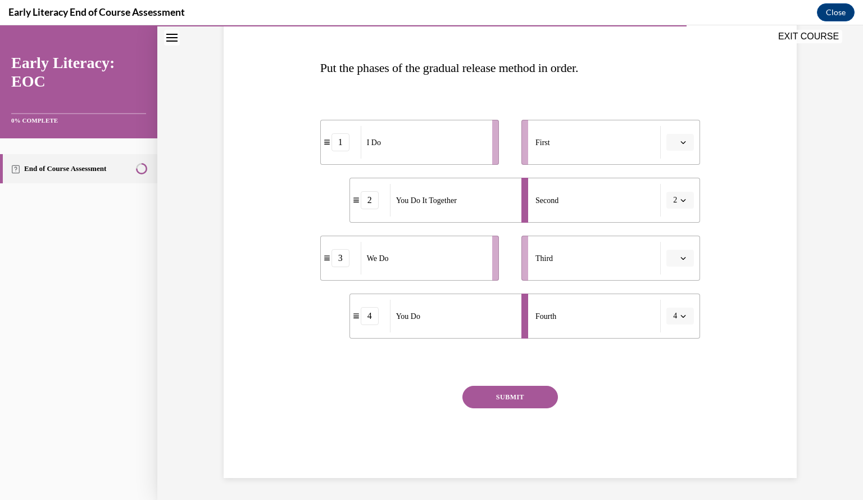
click at [681, 200] on icon "button" at bounding box center [684, 200] width 6 height 6
click at [670, 296] on span "3" at bounding box center [670, 292] width 4 height 9
click at [498, 404] on button "SUBMIT" at bounding box center [511, 397] width 96 height 22
click at [506, 404] on button "SUBMIT" at bounding box center [511, 397] width 96 height 22
click at [673, 260] on span "Please select an option" at bounding box center [675, 257] width 4 height 11
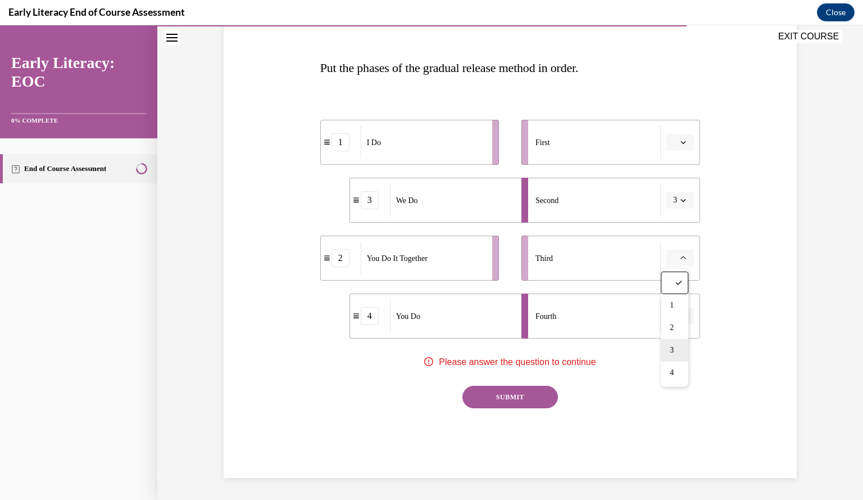
click at [669, 360] on div "3" at bounding box center [675, 350] width 28 height 22
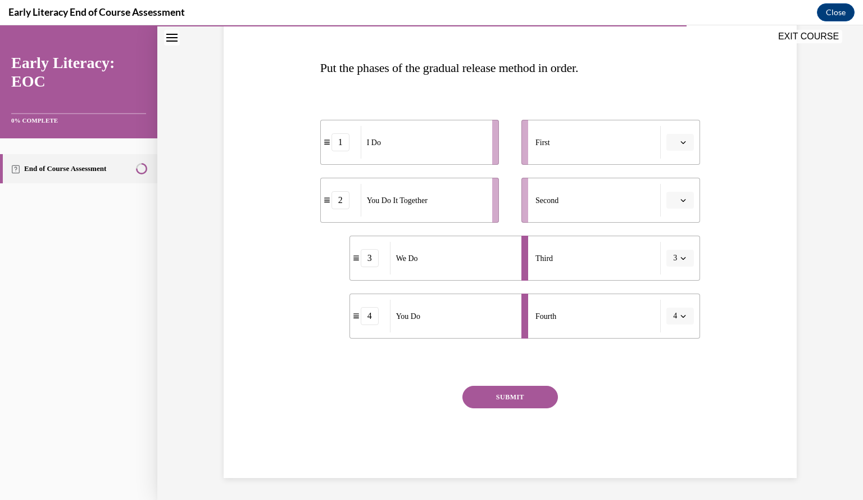
click at [673, 257] on span "3" at bounding box center [675, 257] width 4 height 11
click at [668, 383] on div "4" at bounding box center [673, 372] width 28 height 22
click at [673, 260] on span "4" at bounding box center [675, 257] width 4 height 11
click at [670, 327] on span "2" at bounding box center [670, 327] width 4 height 9
click at [673, 318] on span "Please select an option" at bounding box center [675, 315] width 4 height 11
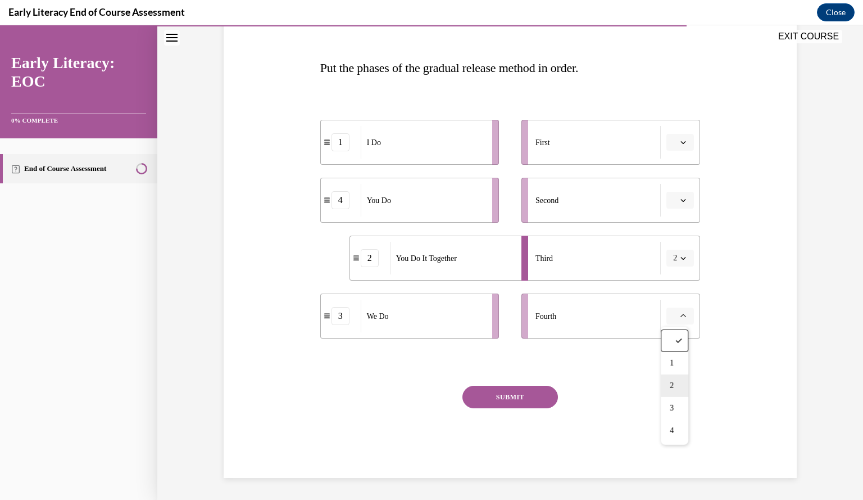
click at [671, 384] on span "2" at bounding box center [672, 385] width 4 height 9
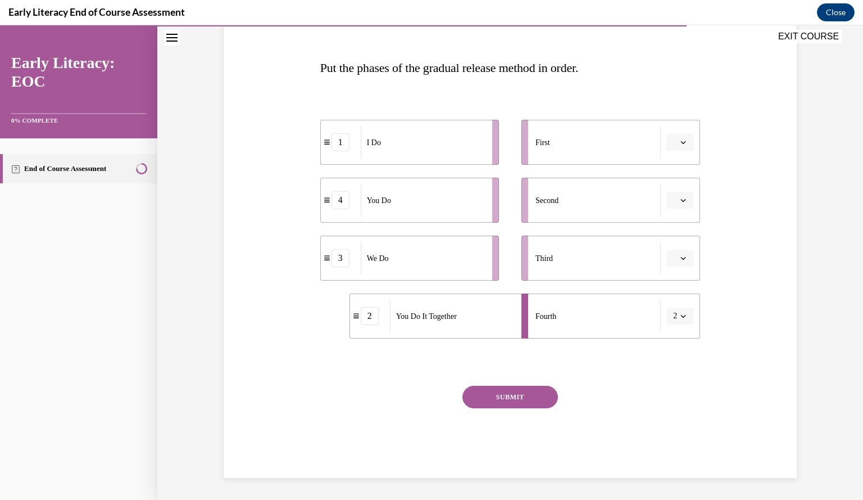
click at [673, 316] on span "2" at bounding box center [675, 315] width 4 height 11
click at [669, 366] on span "1" at bounding box center [670, 363] width 4 height 9
click at [674, 323] on button "1" at bounding box center [681, 315] width 28 height 17
click at [673, 142] on span "Please select an option" at bounding box center [675, 142] width 4 height 11
click at [678, 192] on div "1" at bounding box center [675, 189] width 28 height 22
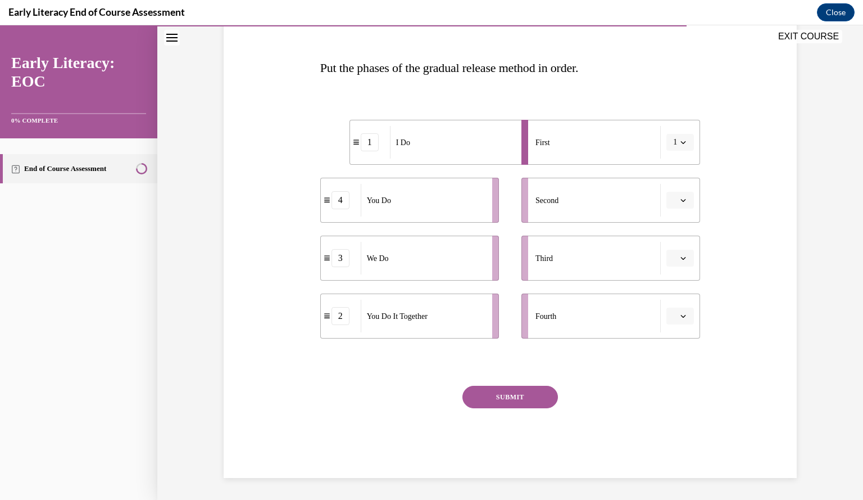
click at [673, 202] on span "Please select an option" at bounding box center [675, 199] width 4 height 11
click at [672, 269] on span "2" at bounding box center [672, 269] width 4 height 9
click at [673, 200] on span "2" at bounding box center [675, 199] width 4 height 11
click at [669, 288] on span "3" at bounding box center [670, 292] width 4 height 9
click at [673, 262] on span "Please select an option" at bounding box center [675, 257] width 4 height 11
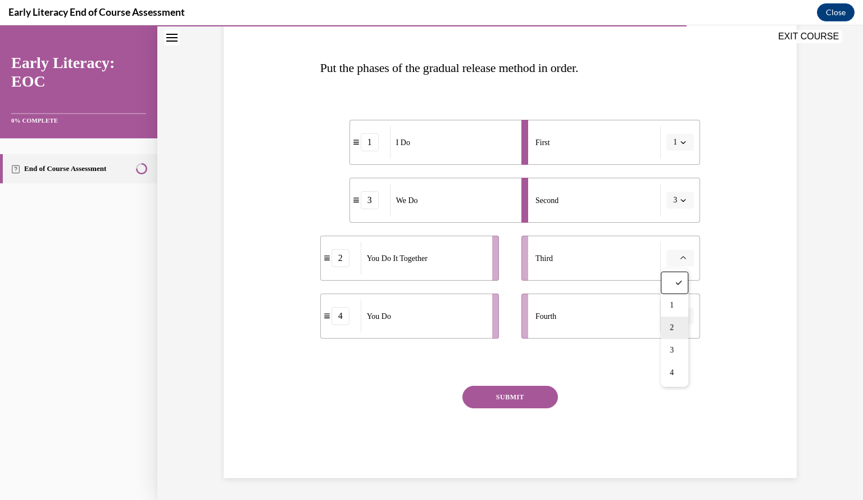
click at [672, 327] on span "2" at bounding box center [672, 327] width 4 height 9
click at [673, 320] on span "Please select an option" at bounding box center [675, 315] width 4 height 11
click at [670, 428] on span "4" at bounding box center [672, 430] width 4 height 9
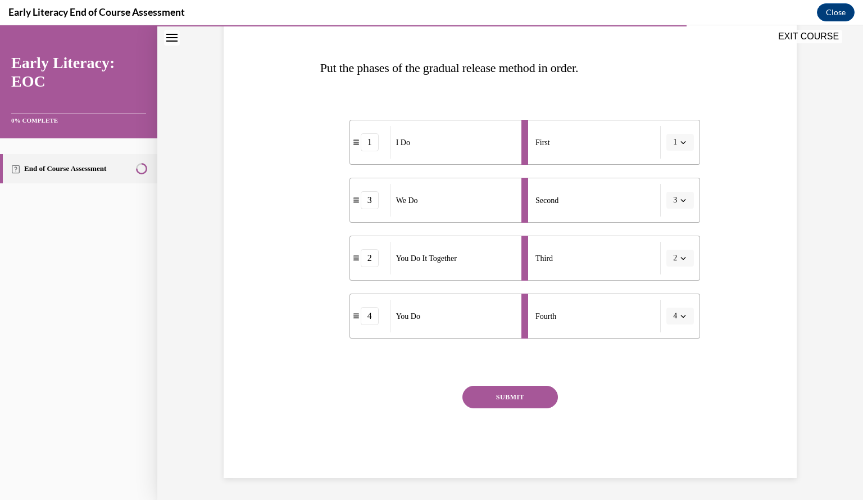
click at [501, 396] on button "SUBMIT" at bounding box center [511, 397] width 96 height 22
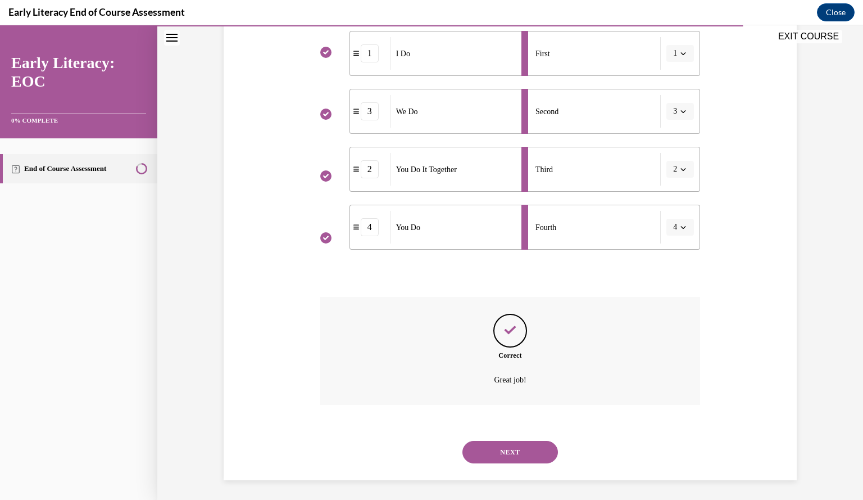
scroll to position [250, 0]
click at [516, 456] on button "NEXT" at bounding box center [511, 449] width 96 height 22
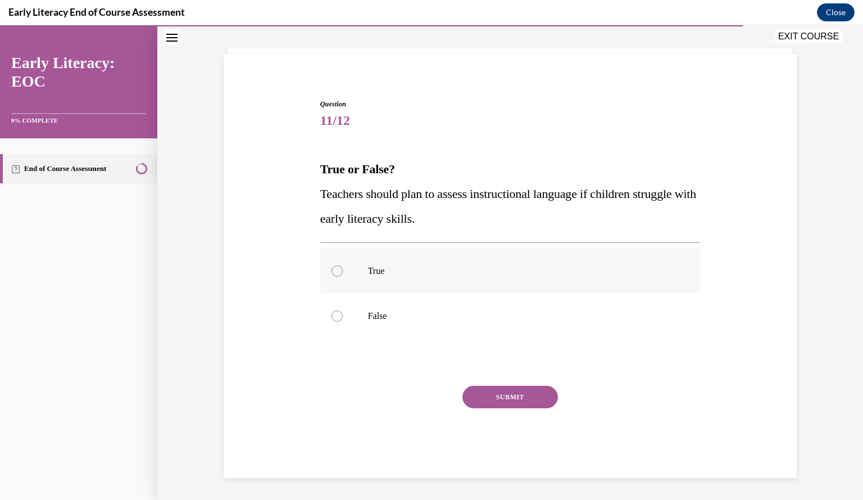
click at [342, 275] on div at bounding box center [510, 270] width 380 height 45
click at [498, 400] on button "SUBMIT" at bounding box center [511, 397] width 96 height 22
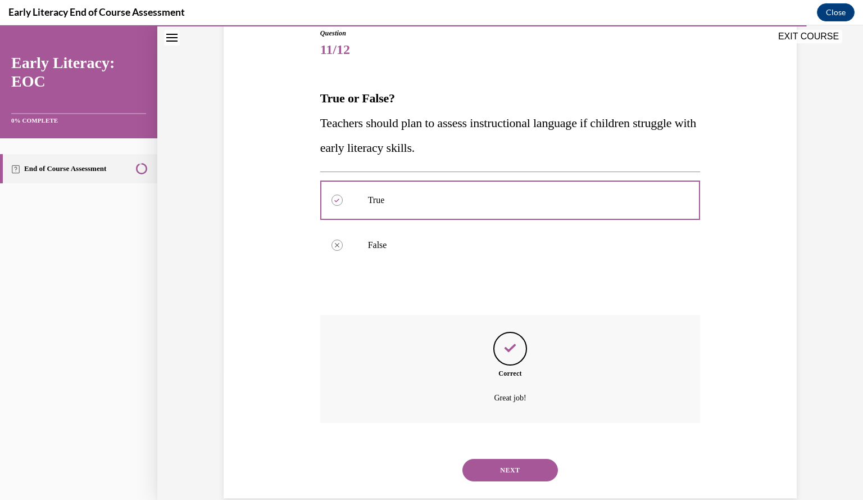
scroll to position [148, 0]
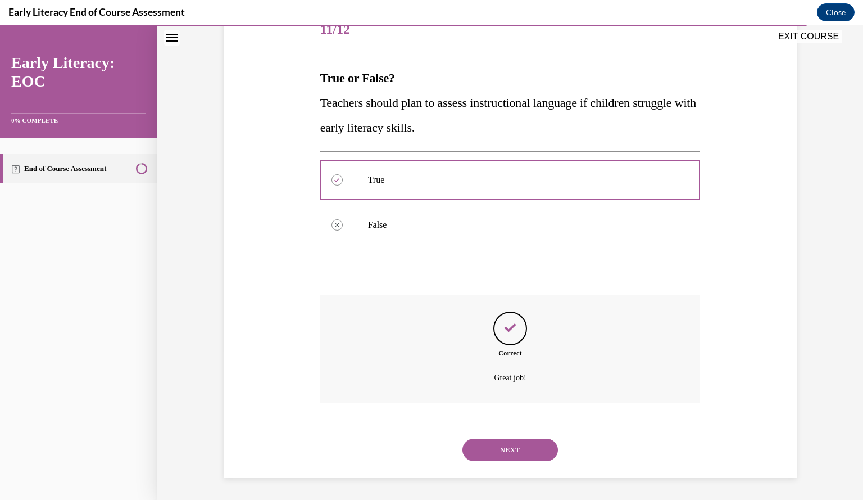
click at [489, 454] on button "NEXT" at bounding box center [511, 449] width 96 height 22
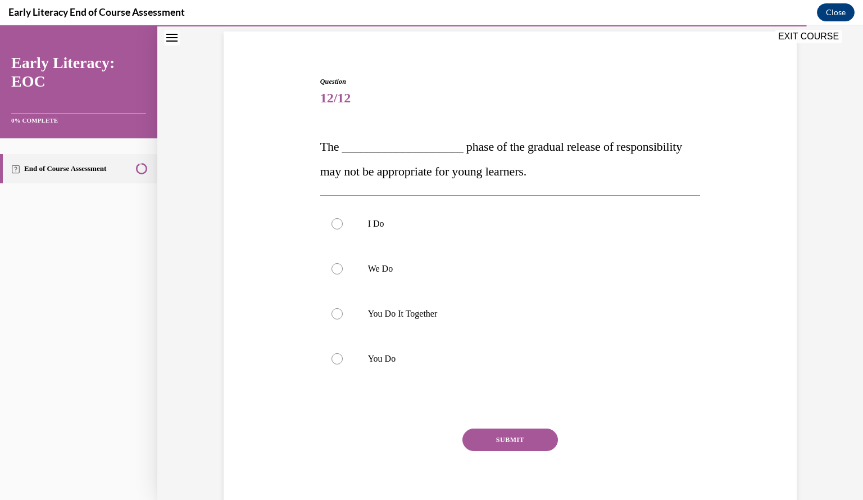
scroll to position [80, 0]
click at [332, 311] on div at bounding box center [337, 312] width 11 height 11
click at [502, 441] on button "SUBMIT" at bounding box center [511, 439] width 96 height 22
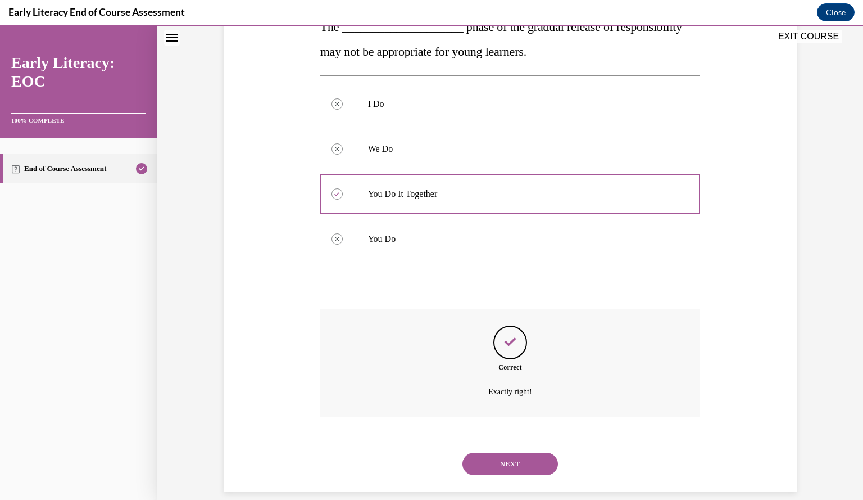
scroll to position [214, 0]
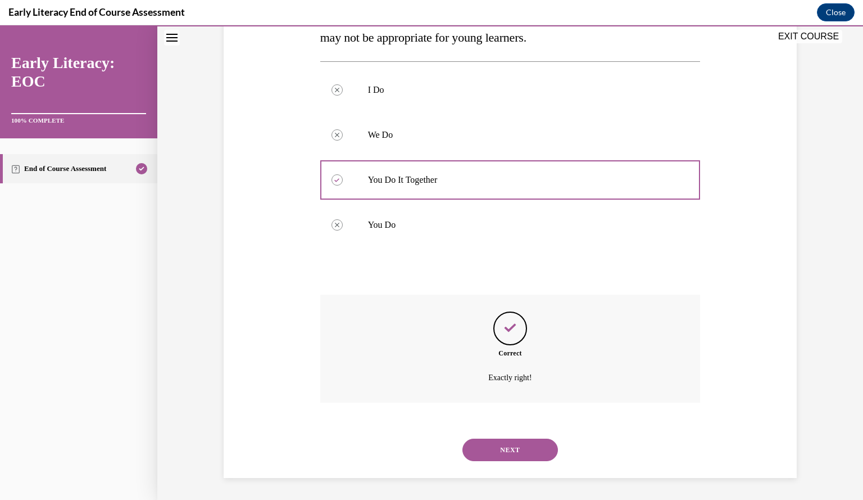
click at [507, 447] on button "NEXT" at bounding box center [511, 449] width 96 height 22
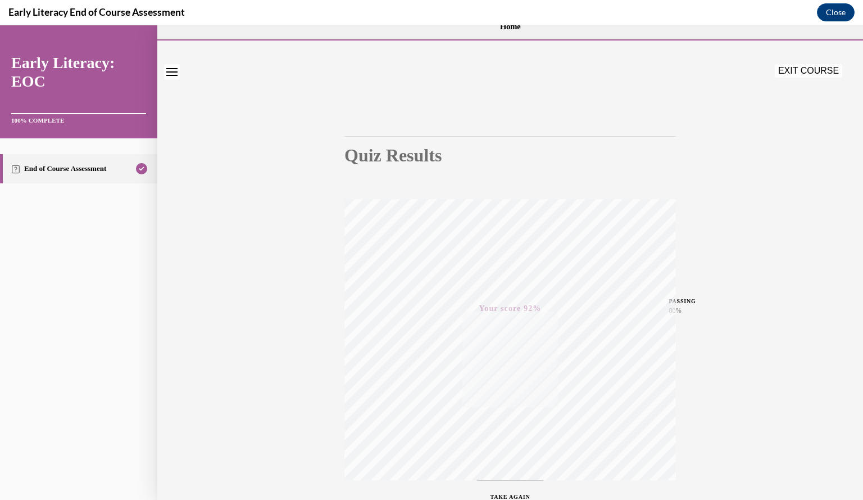
scroll to position [101, 0]
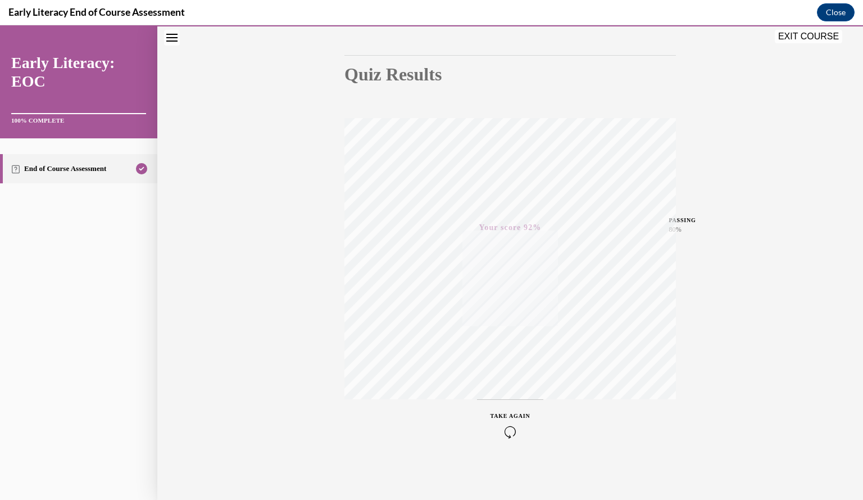
click at [813, 40] on button "EXIT COURSE" at bounding box center [808, 36] width 67 height 13
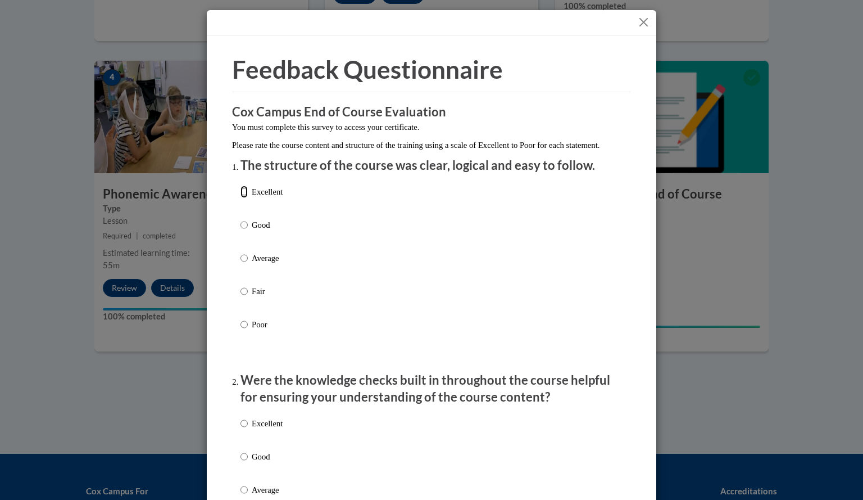
click at [241, 198] on input "Excellent" at bounding box center [244, 191] width 7 height 12
radio input "true"
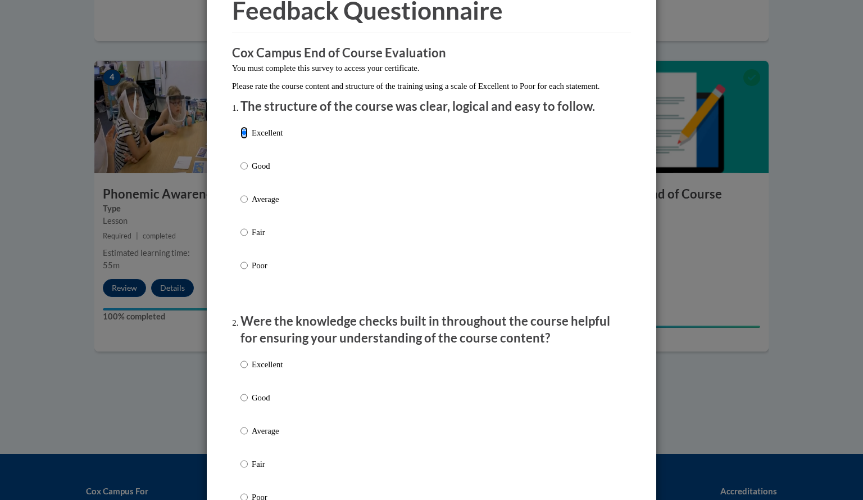
scroll to position [122, 0]
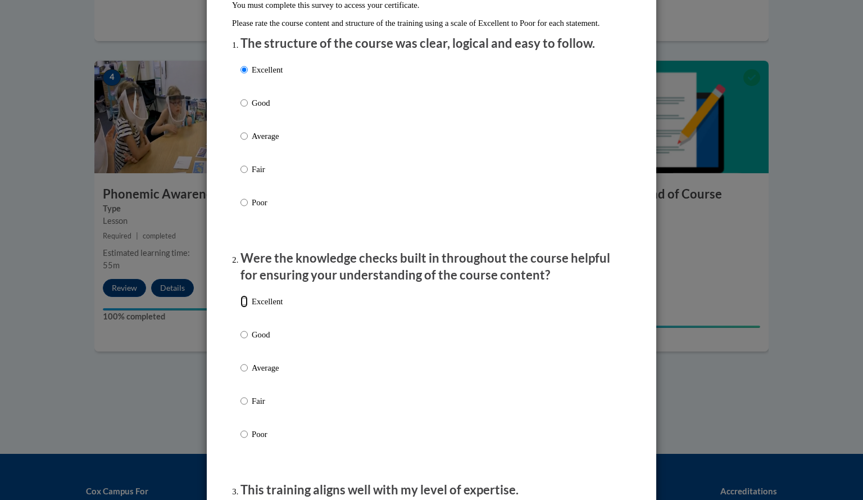
click at [241, 307] on input "Excellent" at bounding box center [244, 301] width 7 height 12
radio input "true"
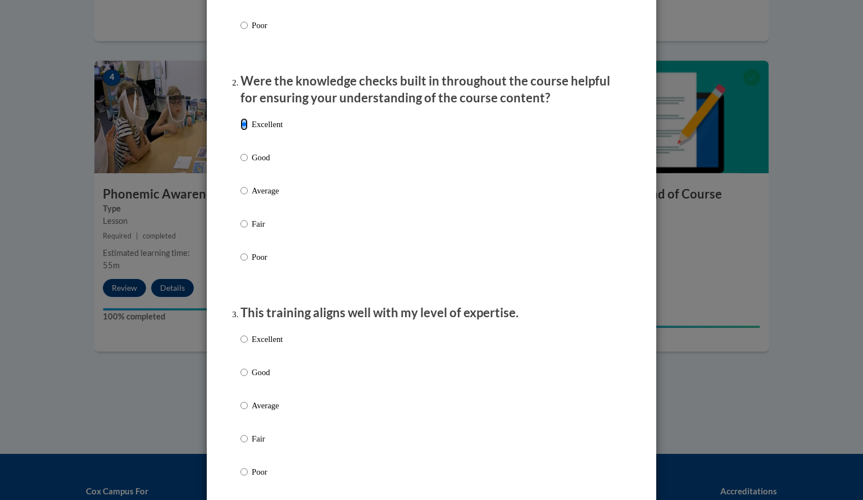
scroll to position [299, 0]
click at [256, 345] on p "Excellent" at bounding box center [267, 339] width 31 height 12
click at [248, 345] on input "Excellent" at bounding box center [244, 339] width 7 height 12
radio input "true"
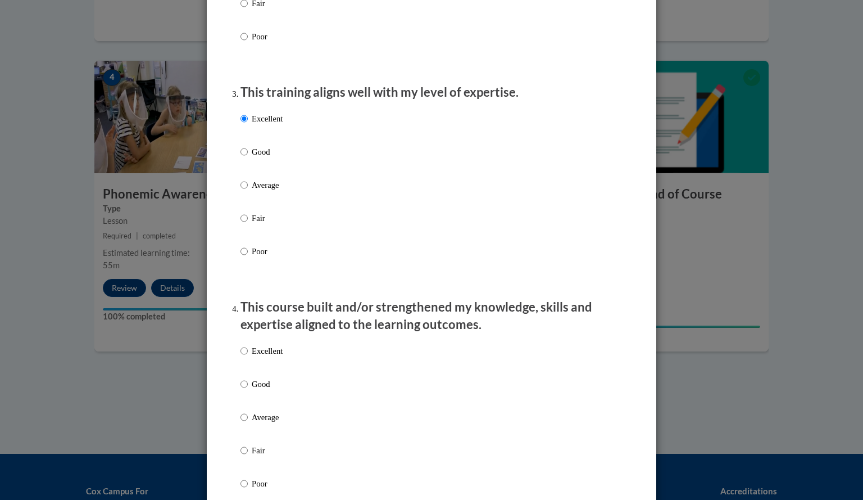
click at [248, 375] on label "Excellent" at bounding box center [262, 360] width 42 height 30
click at [248, 357] on input "Excellent" at bounding box center [244, 351] width 7 height 12
radio input "true"
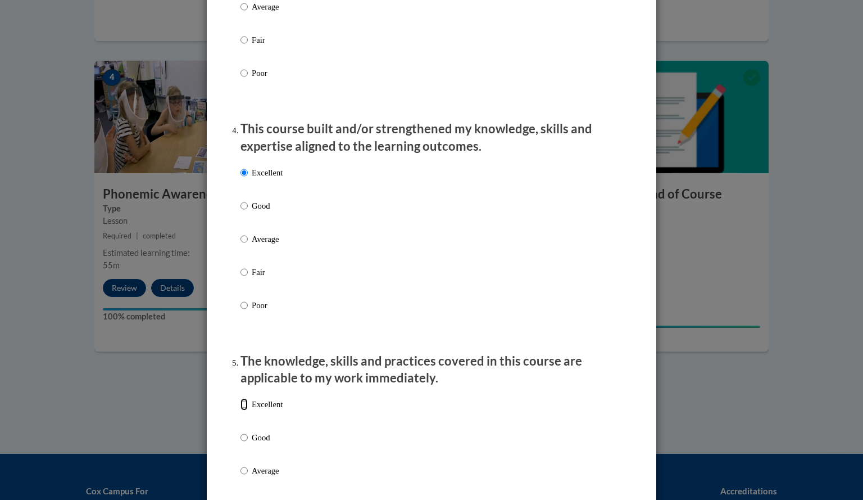
click at [241, 410] on input "Excellent" at bounding box center [244, 404] width 7 height 12
radio input "true"
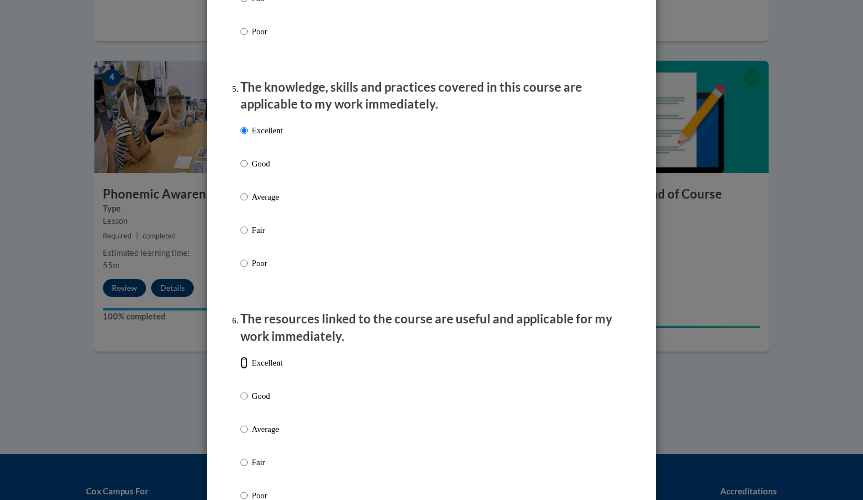
click at [241, 369] on input "Excellent" at bounding box center [244, 362] width 7 height 12
radio input "true"
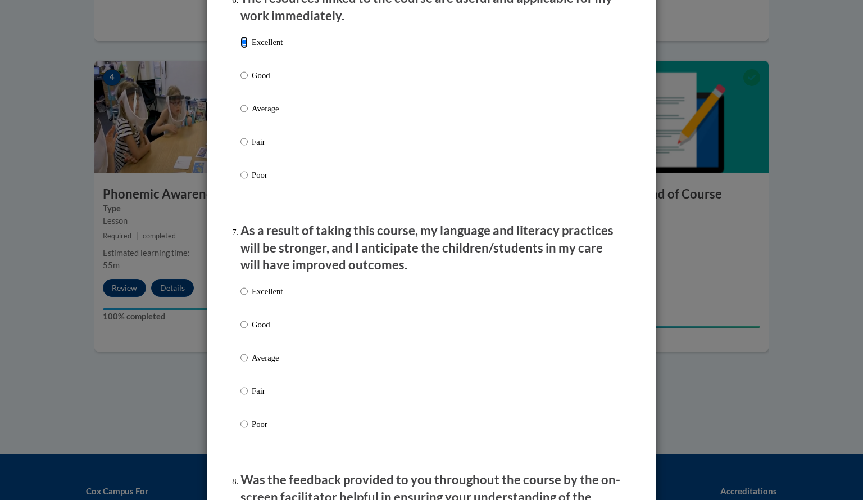
scroll to position [1293, 0]
click at [242, 296] on input "Excellent" at bounding box center [244, 290] width 7 height 12
radio input "true"
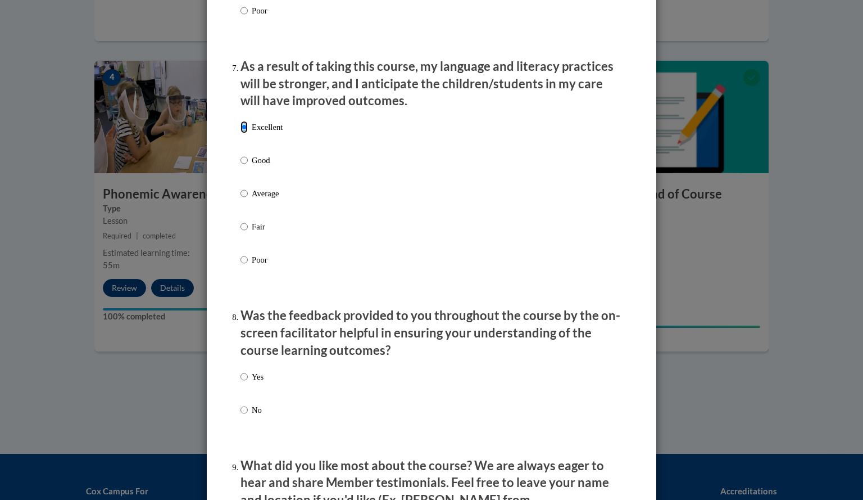
scroll to position [1457, 0]
click at [241, 382] on input "Yes" at bounding box center [244, 375] width 7 height 12
radio input "true"
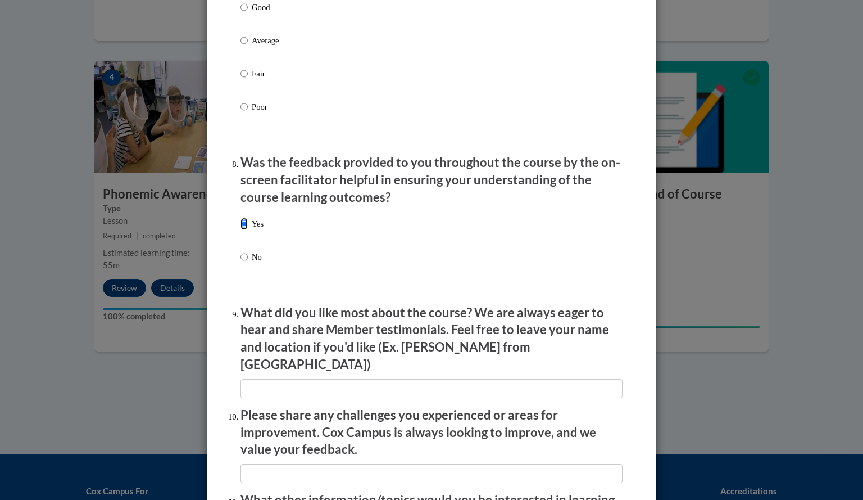
scroll to position [1611, 0]
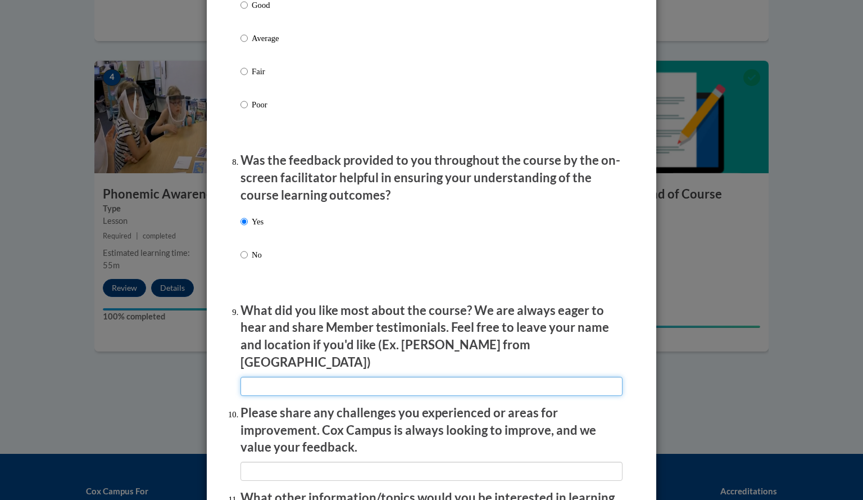
click at [261, 381] on input "textbox" at bounding box center [432, 386] width 382 height 19
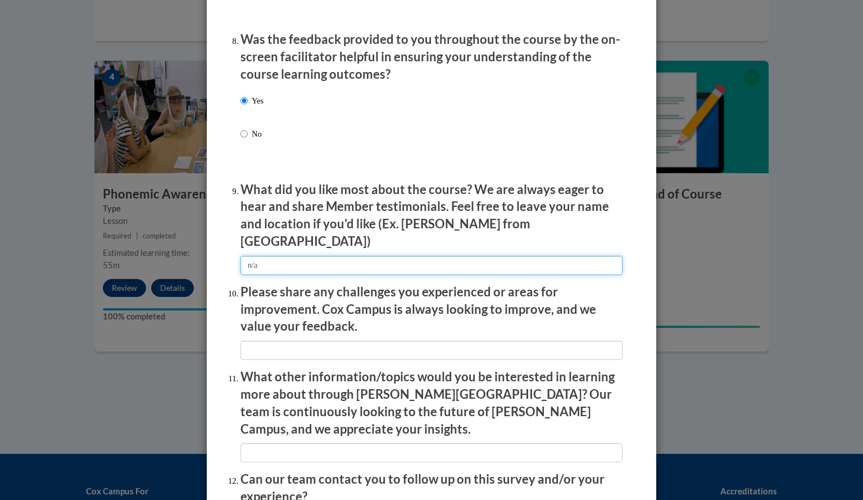
scroll to position [1761, 0]
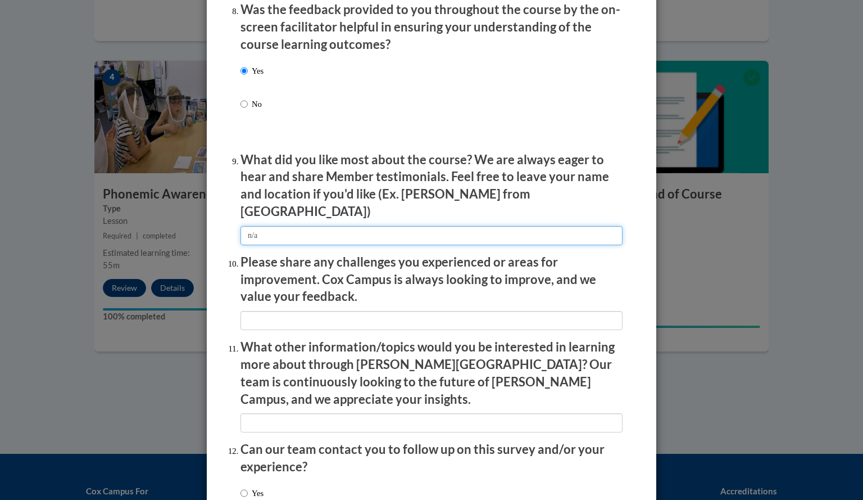
type input "n/a"
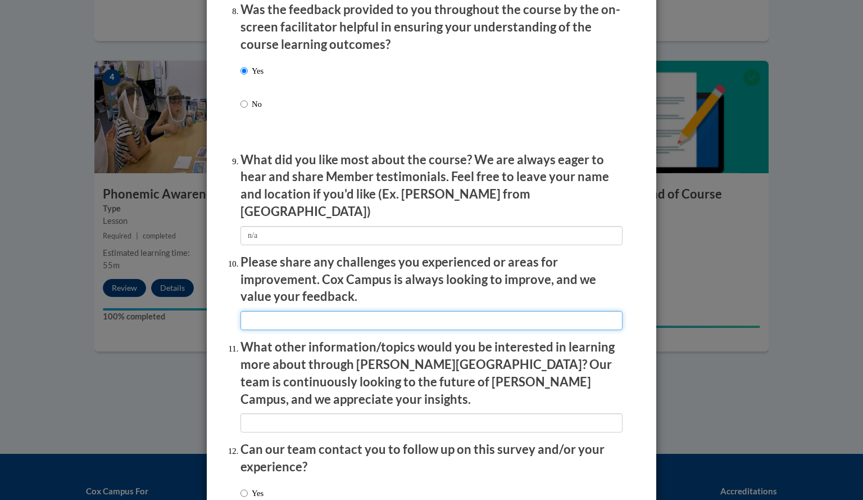
click at [468, 315] on input "textbox" at bounding box center [432, 320] width 382 height 19
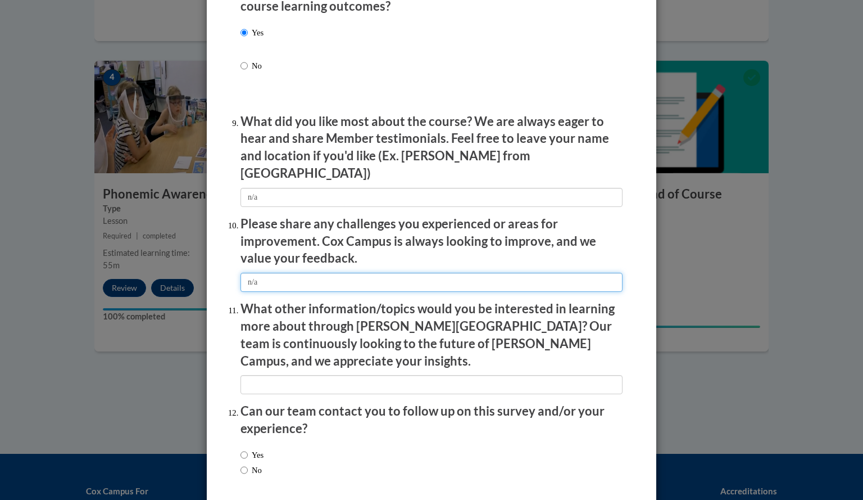
scroll to position [1829, 0]
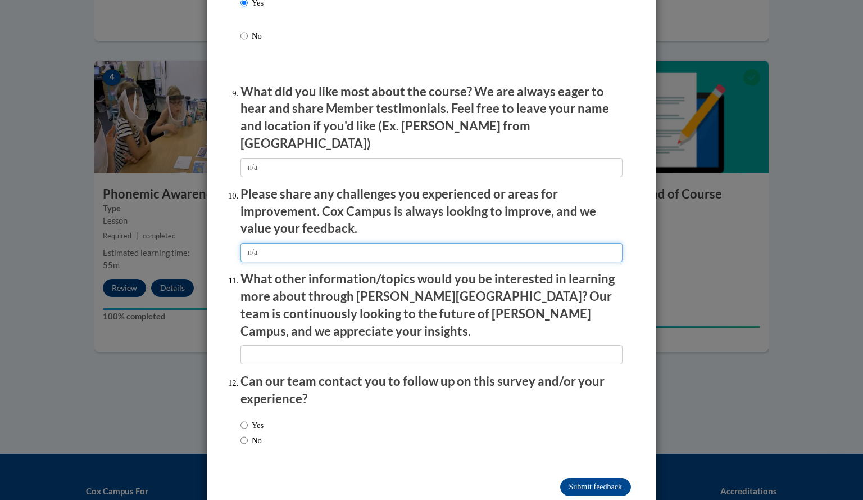
type input "n/a"
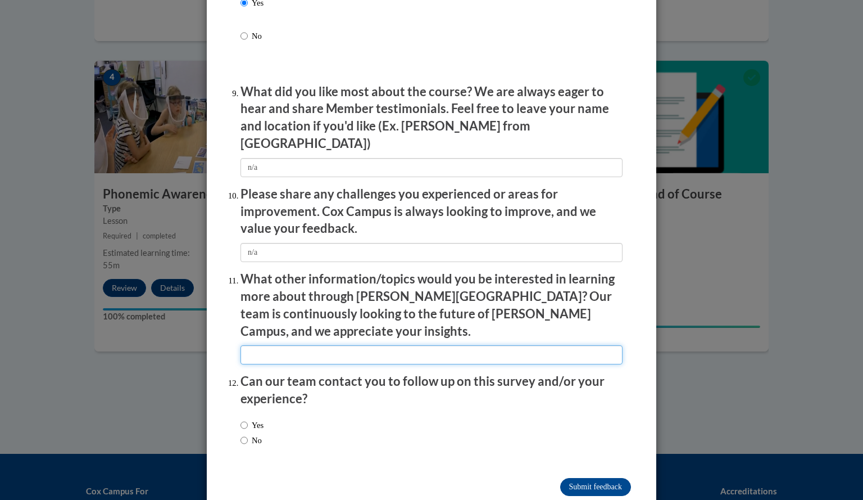
click at [462, 345] on input "textbox" at bounding box center [432, 354] width 382 height 19
type input "n/a"
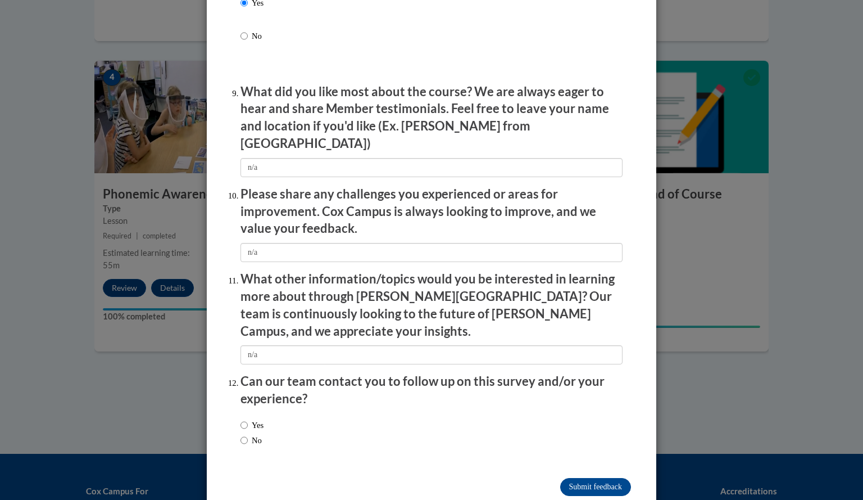
click at [256, 419] on label "Yes" at bounding box center [252, 425] width 23 height 12
click at [248, 419] on input "Yes" at bounding box center [244, 425] width 7 height 12
radio input "true"
click at [241, 434] on input "No" at bounding box center [244, 440] width 7 height 12
radio input "true"
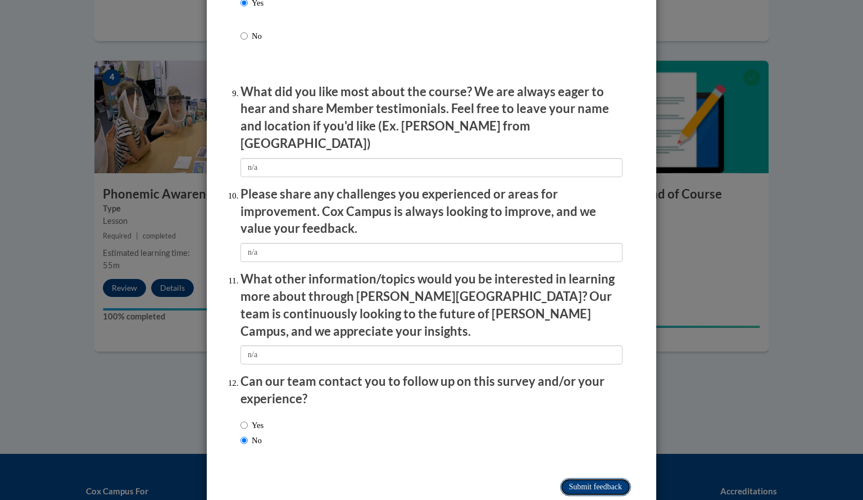
click at [591, 478] on input "Submit feedback" at bounding box center [595, 487] width 71 height 18
click at [600, 478] on input "Submitting" at bounding box center [595, 487] width 71 height 18
click at [592, 478] on input "Submitting" at bounding box center [595, 487] width 71 height 18
click at [593, 478] on input "Submitting" at bounding box center [595, 487] width 71 height 18
